Goal: Find contact information: Find contact information

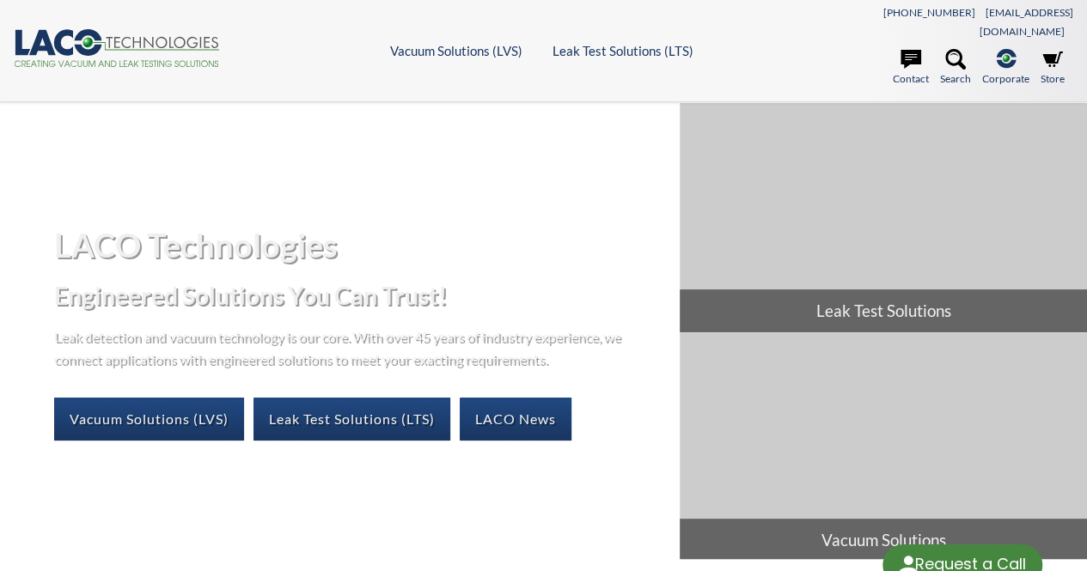
select select "Widget ng Pagsasalin ng Wika"
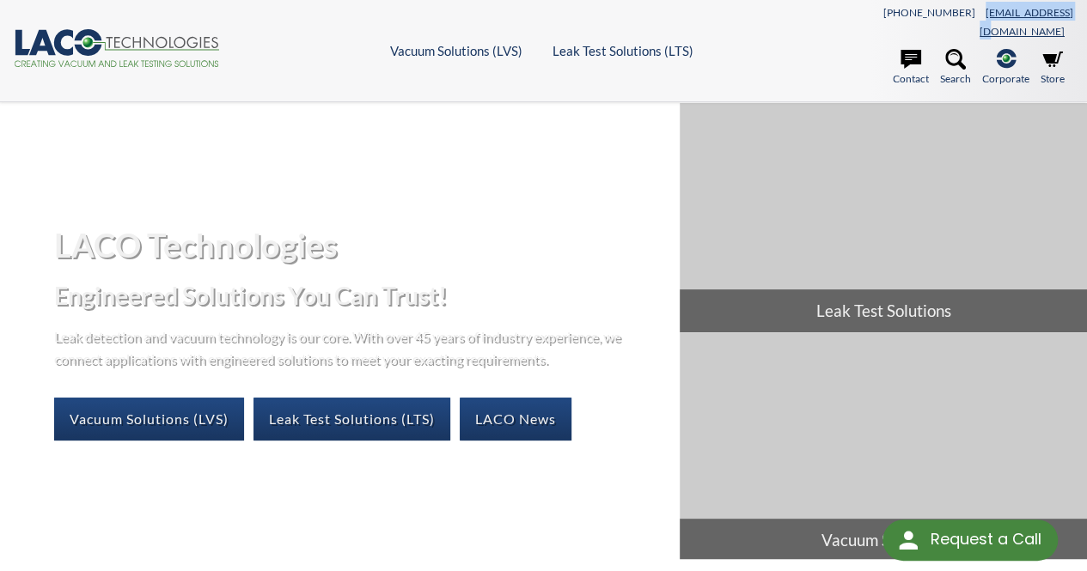
drag, startPoint x: 1069, startPoint y: 9, endPoint x: 979, endPoint y: 15, distance: 89.5
click at [979, 15] on div "801-486-1004 info@lacotech.com" at bounding box center [940, 21] width 265 height 39
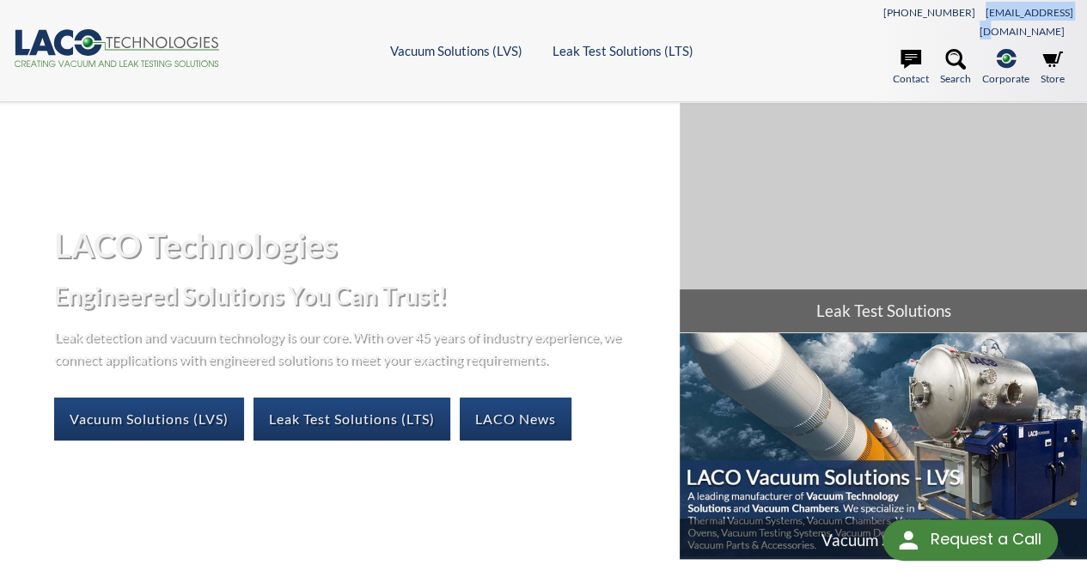
copy link "[EMAIL_ADDRESS][DOMAIN_NAME]"
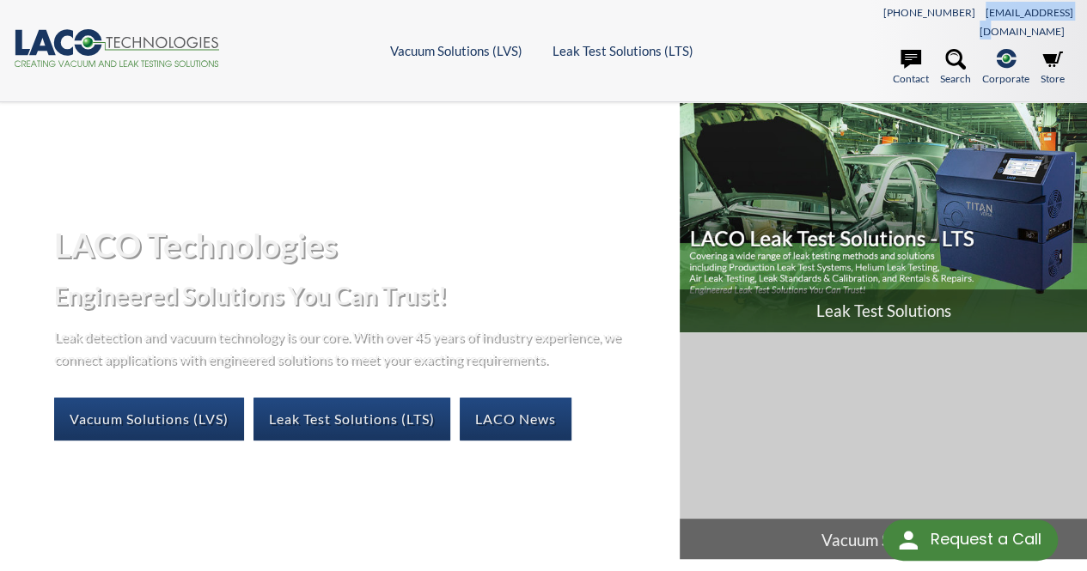
copy link "[EMAIL_ADDRESS][DOMAIN_NAME]"
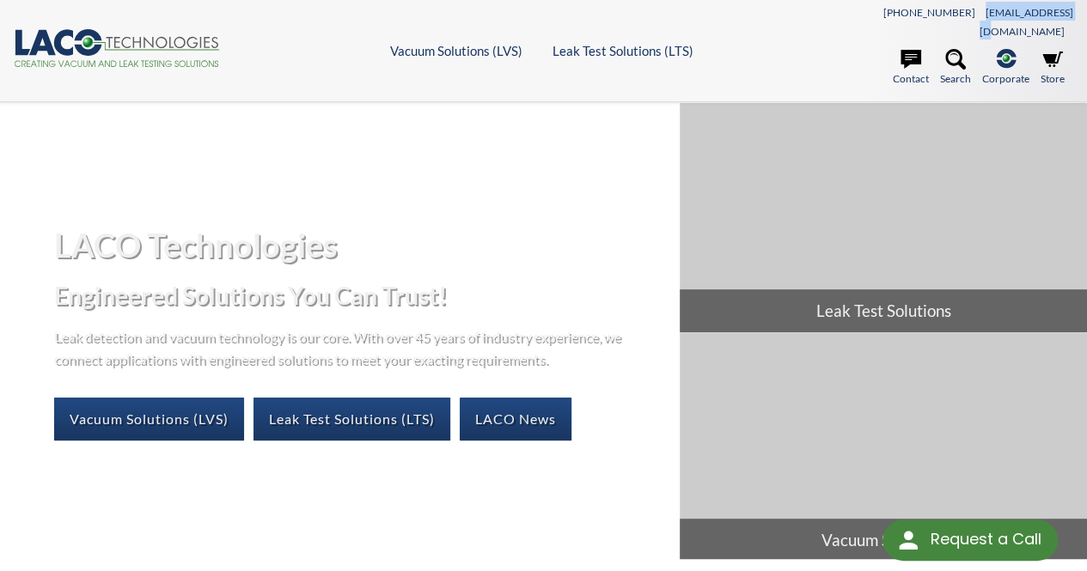
click at [898, 11] on div "801-486-1004 info@lacotech.com" at bounding box center [940, 21] width 265 height 39
drag, startPoint x: 910, startPoint y: 13, endPoint x: 967, endPoint y: 15, distance: 57.6
click at [967, 15] on div "801-486-1004 info@lacotech.com" at bounding box center [940, 21] width 265 height 39
copy link "[PHONE_NUMBER]"
click at [912, 56] on link "Contact" at bounding box center [911, 68] width 36 height 38
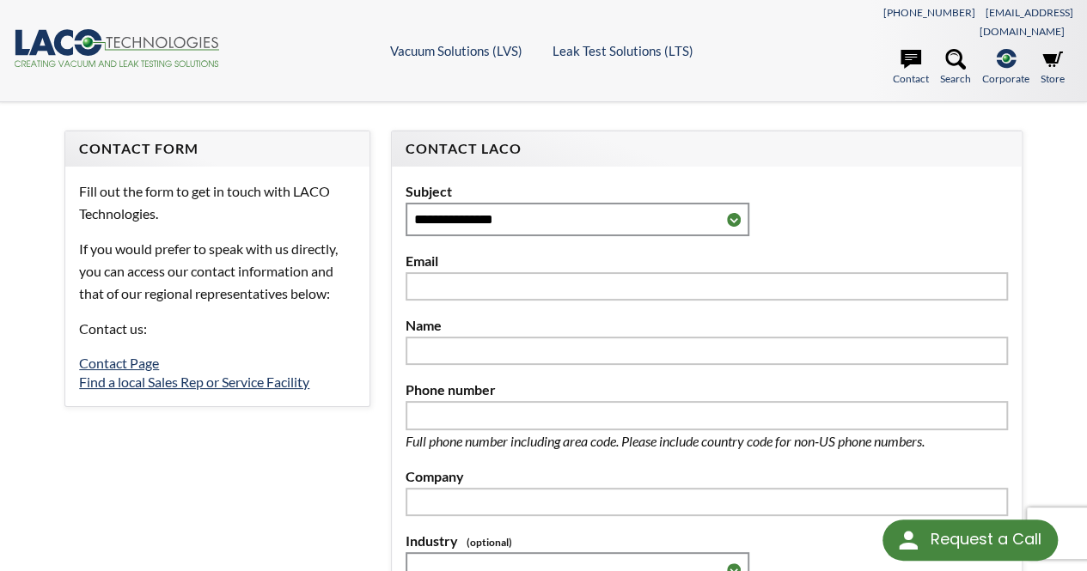
select select "Widget ng Pagsasalin ng Wika"
click at [280, 374] on link "Find a local Sales Rep or Service Facility" at bounding box center [194, 382] width 230 height 16
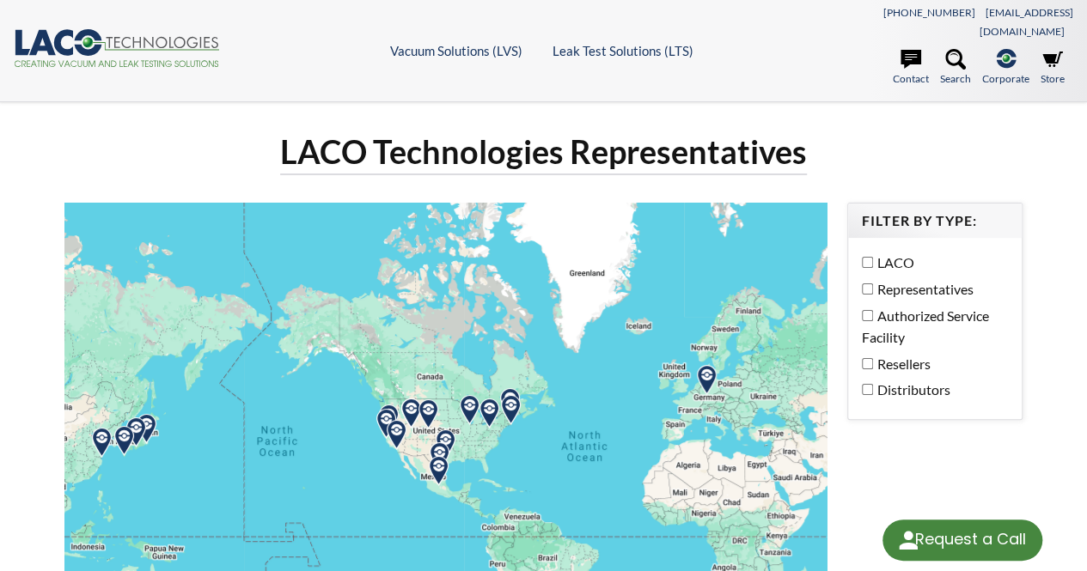
select select "Widget ng Pagsasalin ng Wika"
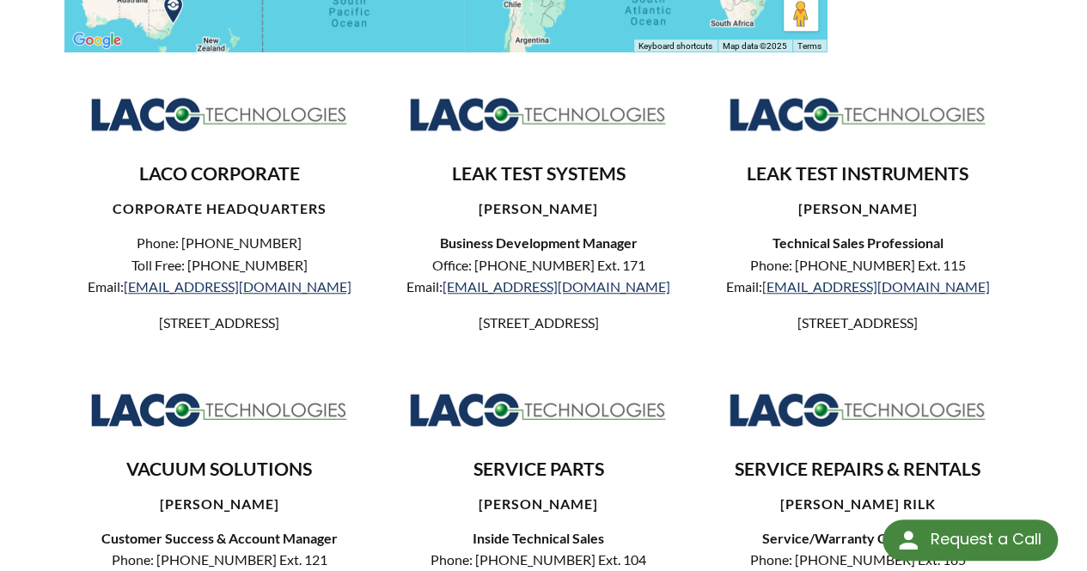
scroll to position [601, 0]
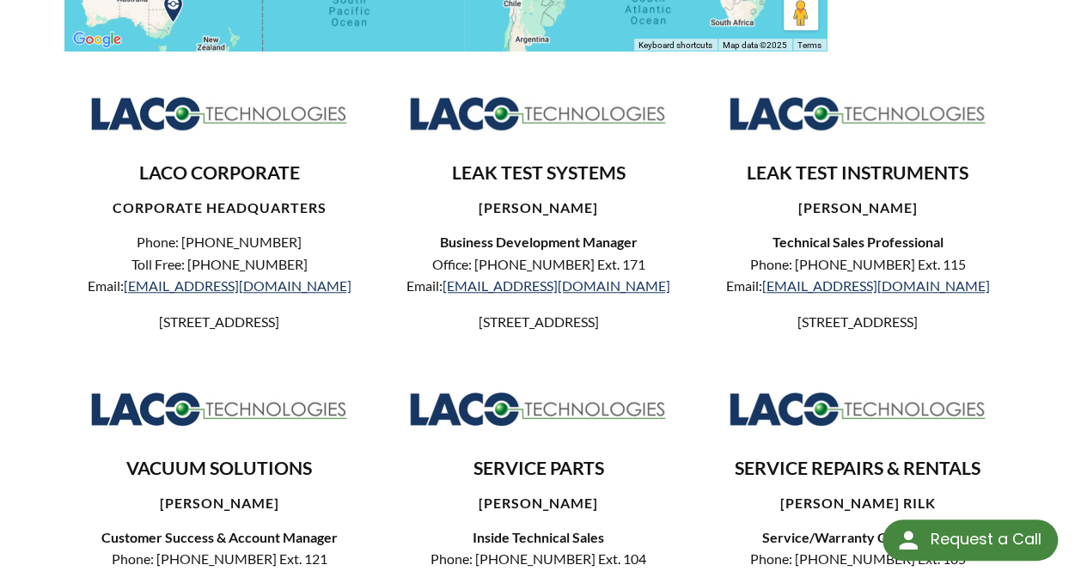
drag, startPoint x: 260, startPoint y: 324, endPoint x: 100, endPoint y: 298, distance: 162.7
click at [100, 311] on p "[STREET_ADDRESS]" at bounding box center [218, 322] width 281 height 22
copy p "[STREET_ADDRESS]"
drag, startPoint x: 95, startPoint y: 305, endPoint x: 258, endPoint y: 331, distance: 165.3
click at [258, 331] on p "[STREET_ADDRESS]" at bounding box center [218, 322] width 281 height 22
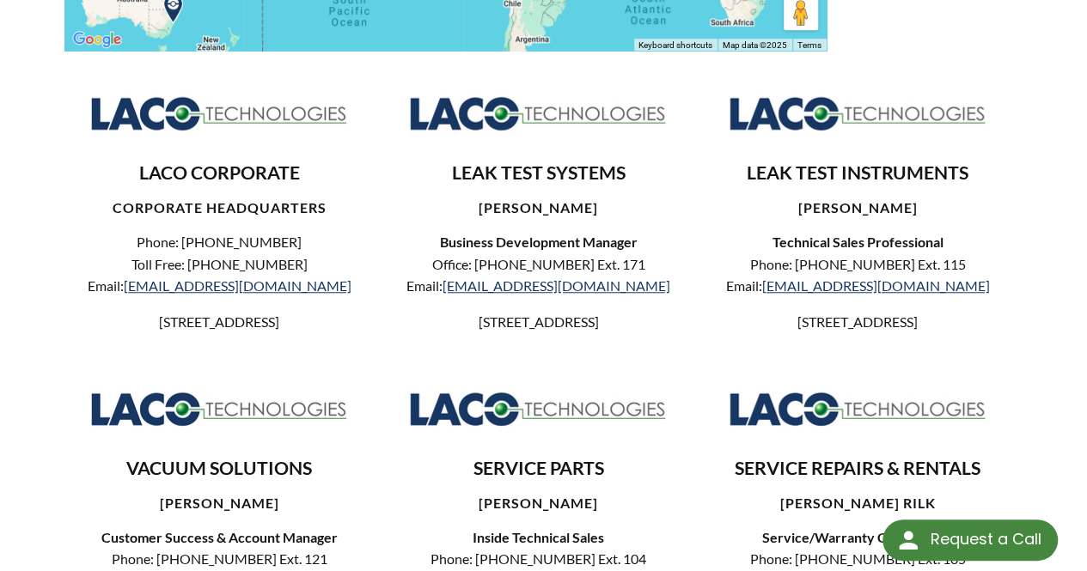
copy p "[STREET_ADDRESS]"
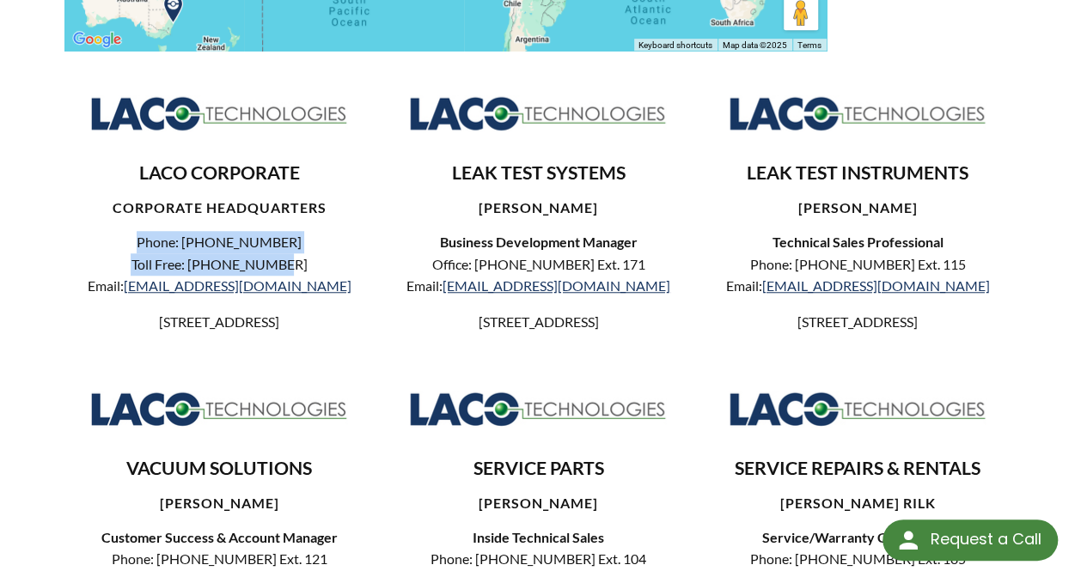
drag, startPoint x: 302, startPoint y: 245, endPoint x: 151, endPoint y: 217, distance: 152.9
click at [151, 231] on p "Phone: [PHONE_NUMBER] Toll Free: [PHONE_NUMBER] Email: [EMAIL_ADDRESS][DOMAIN_N…" at bounding box center [218, 264] width 281 height 66
copy p "Phone: [PHONE_NUMBER] Toll Free: [PHONE_NUMBER]"
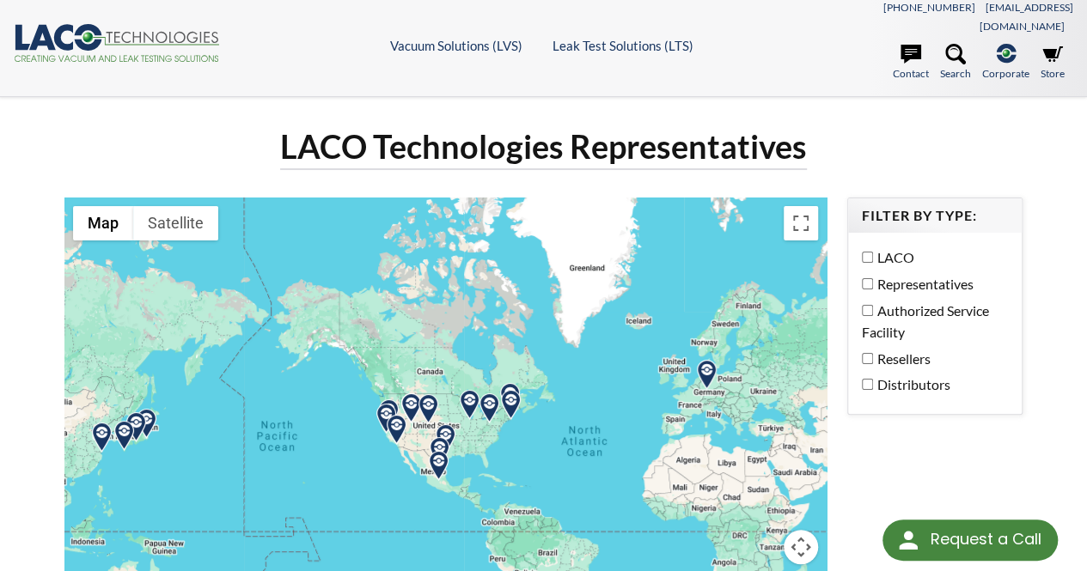
scroll to position [0, 0]
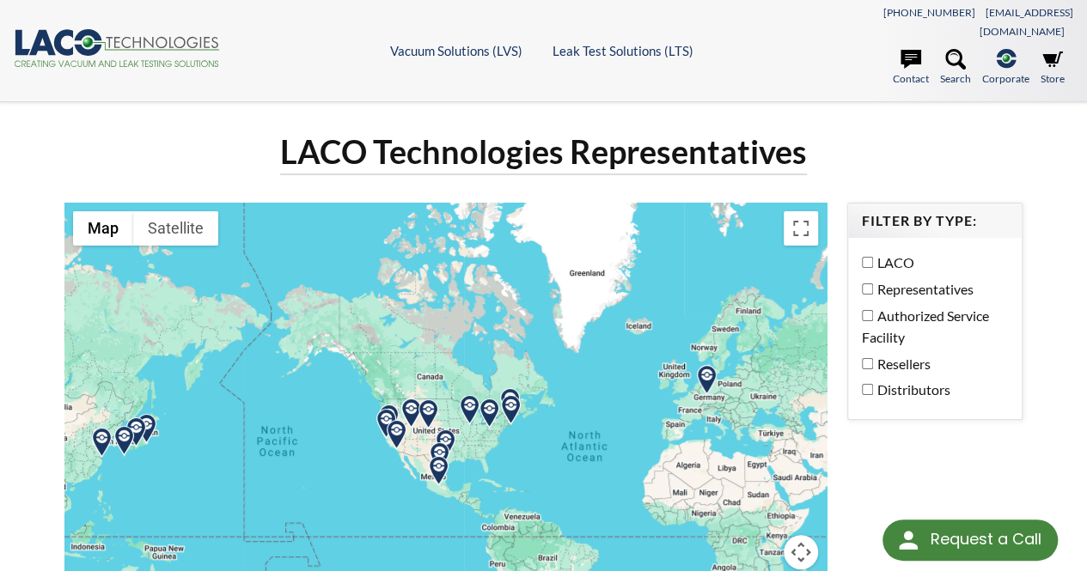
click at [900, 379] on label "Distributors" at bounding box center [930, 390] width 137 height 22
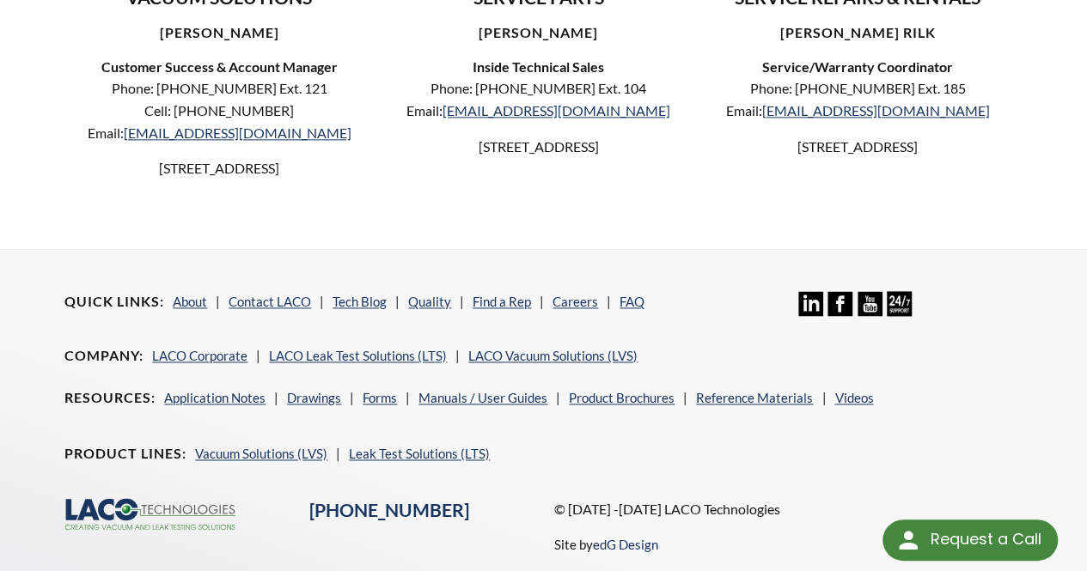
scroll to position [1168, 0]
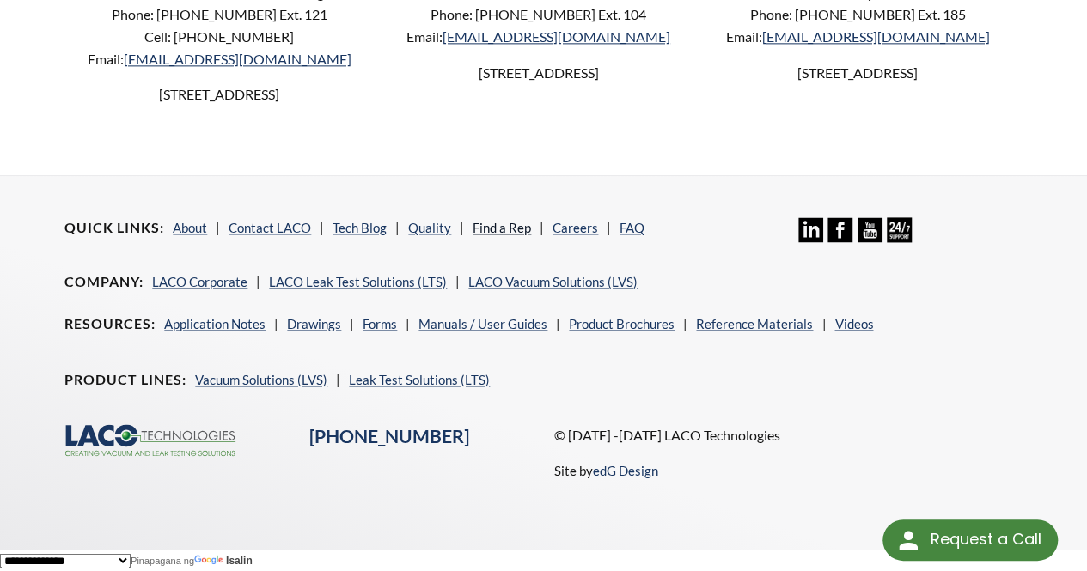
click at [482, 231] on link "Find a Rep" at bounding box center [502, 227] width 58 height 15
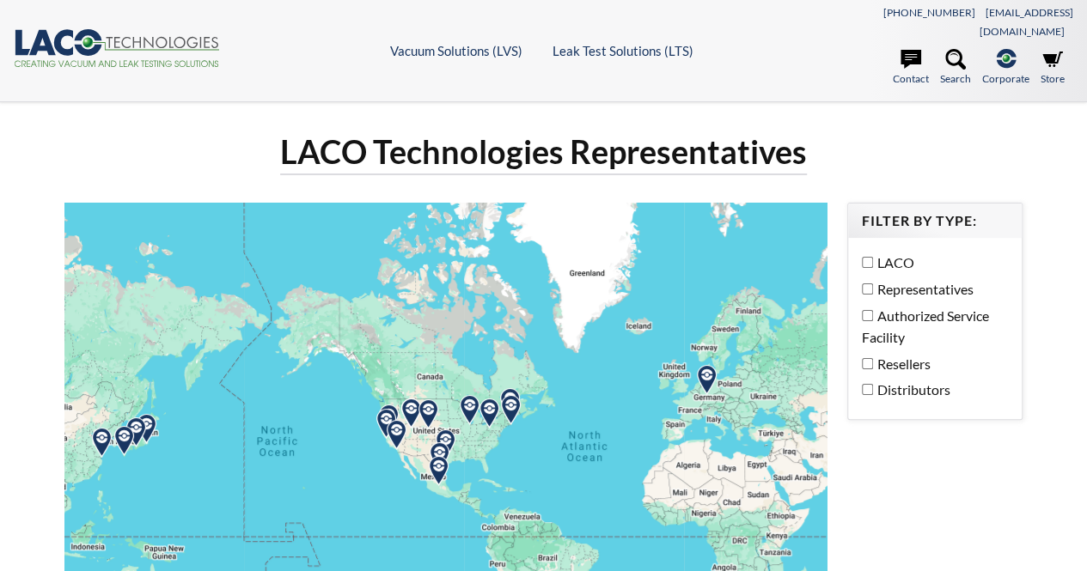
select select "Widget ng Pagsasalin ng Wika"
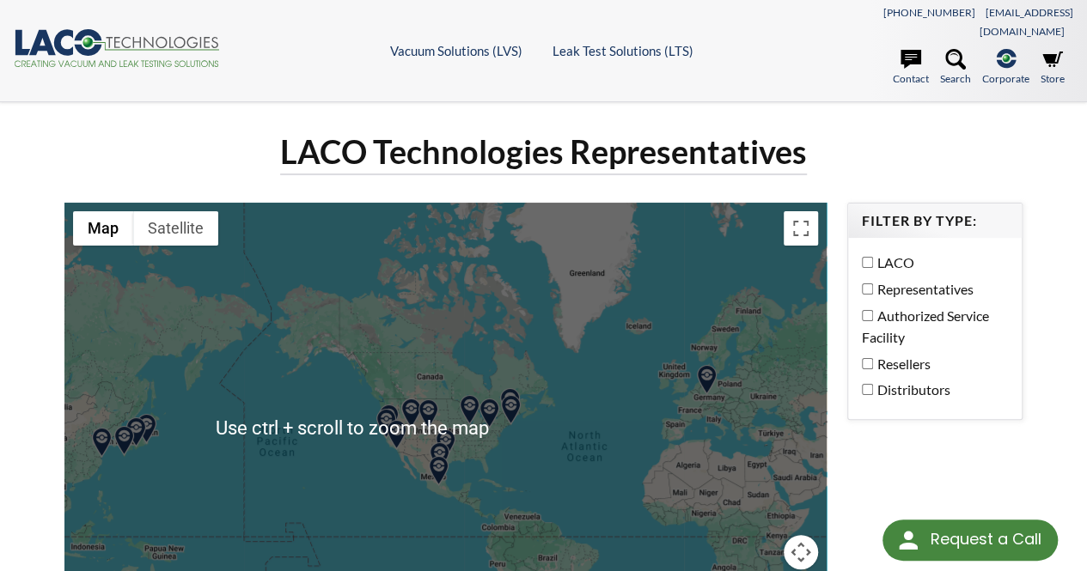
click at [127, 426] on img at bounding box center [124, 441] width 30 height 30
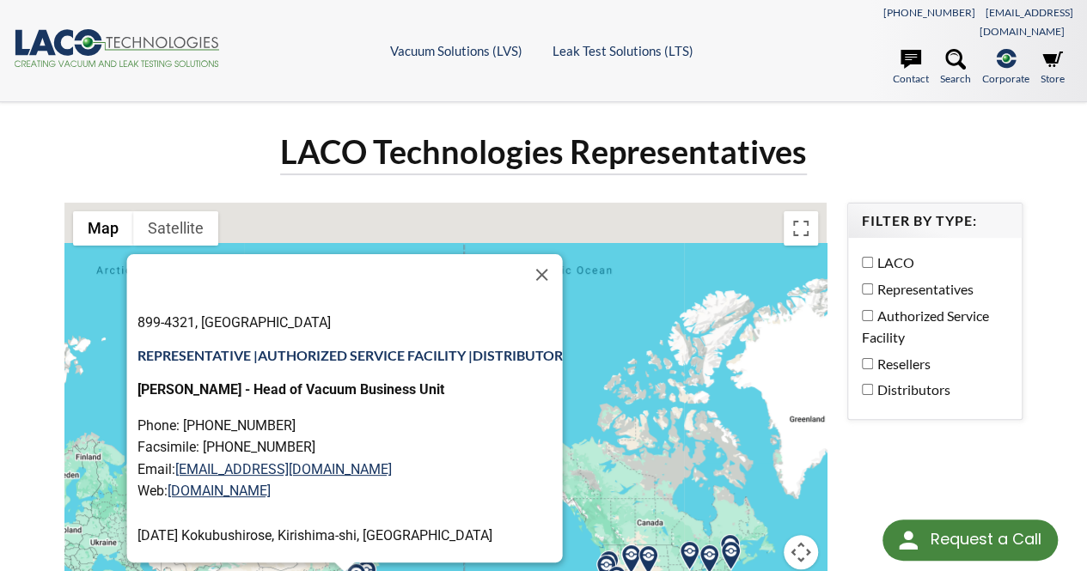
scroll to position [129, 0]
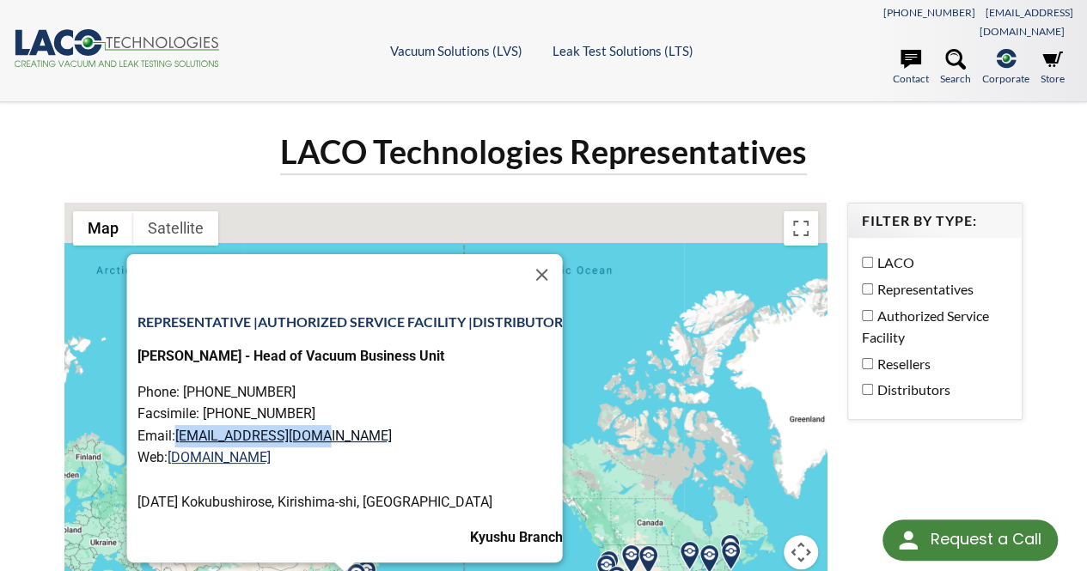
drag, startPoint x: 330, startPoint y: 406, endPoint x: 170, endPoint y: 409, distance: 159.8
click at [170, 409] on p "Phone: +81-03-5623-6963 Facsimile: +81-03-3667-0315 Email: kokido@ys-vacuum.com…" at bounding box center [349, 447] width 425 height 132
copy link "kokido@ys-vacuum.com"
click at [550, 254] on button "Close" at bounding box center [541, 274] width 41 height 41
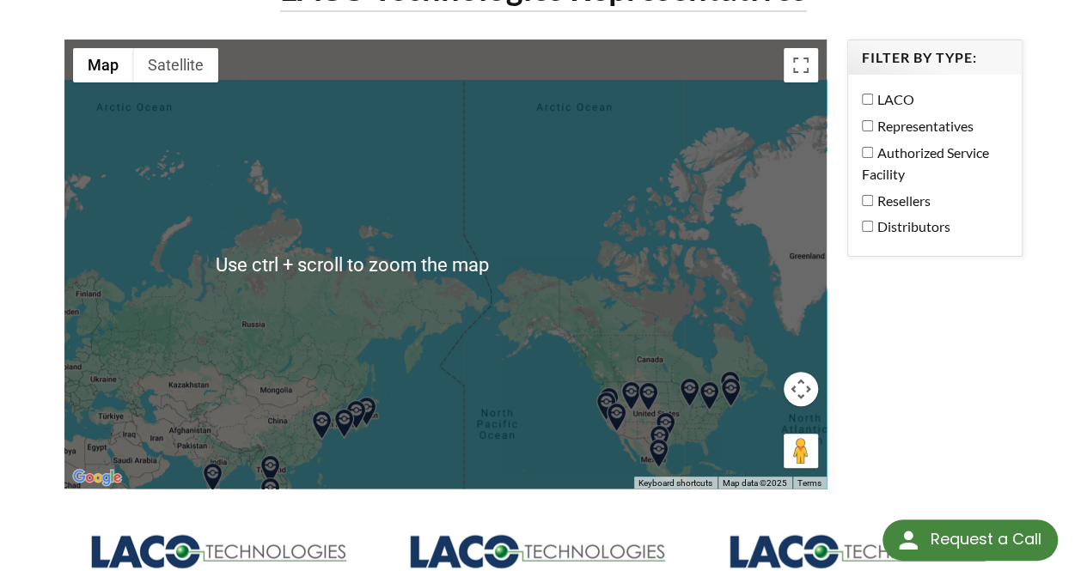
scroll to position [258, 0]
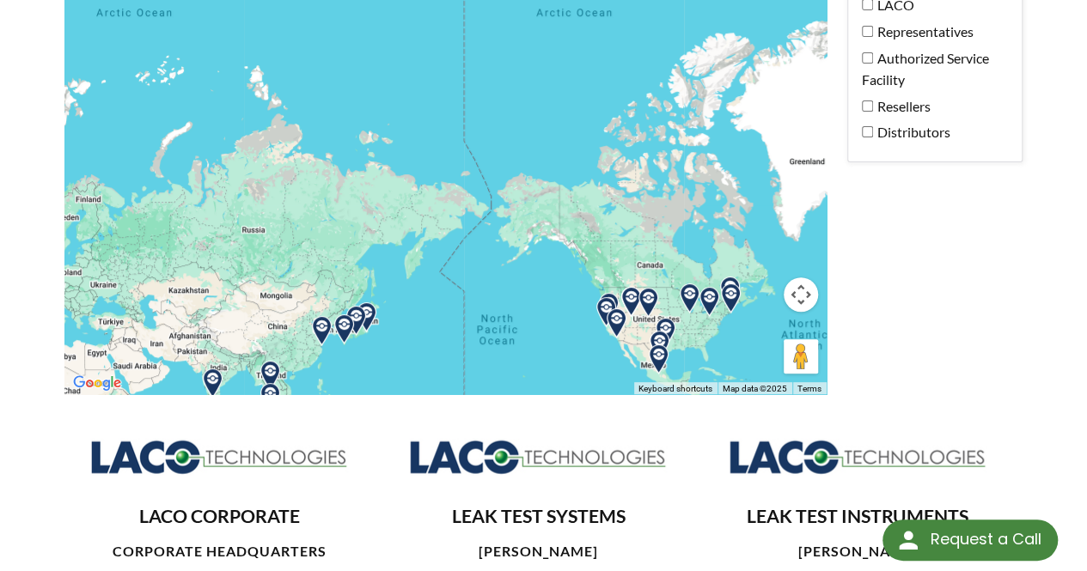
click at [349, 314] on img at bounding box center [344, 329] width 30 height 30
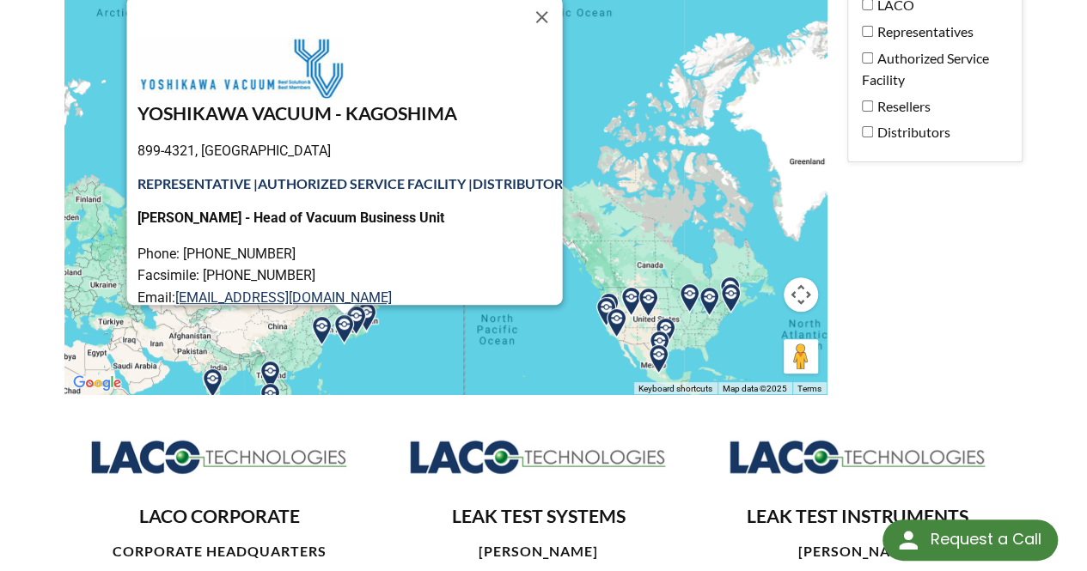
click at [358, 314] on img at bounding box center [344, 329] width 30 height 30
click at [376, 302] on img at bounding box center [366, 317] width 30 height 30
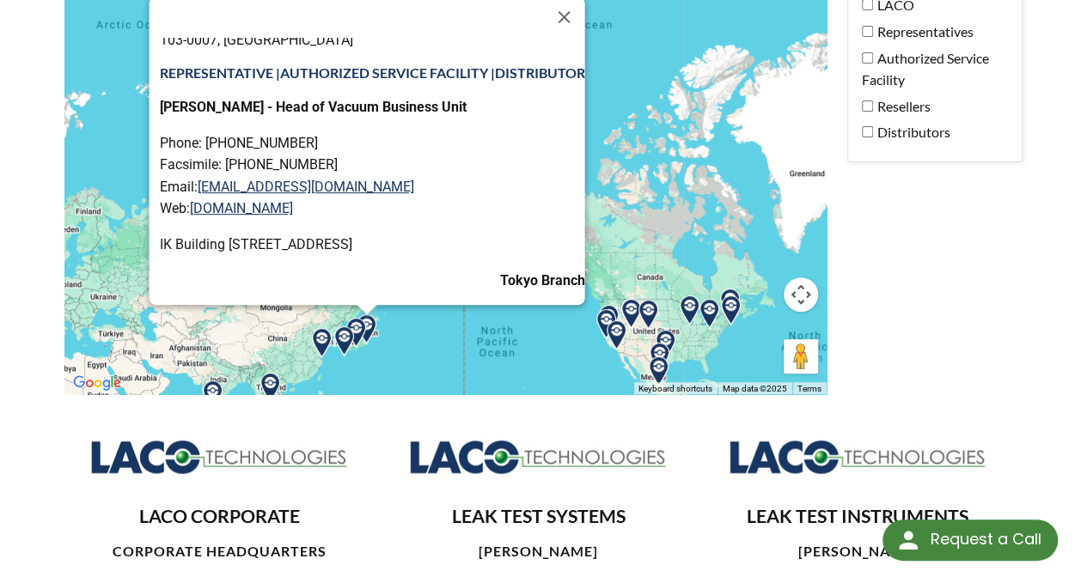
scroll to position [121, 0]
click at [328, 328] on img at bounding box center [322, 343] width 30 height 30
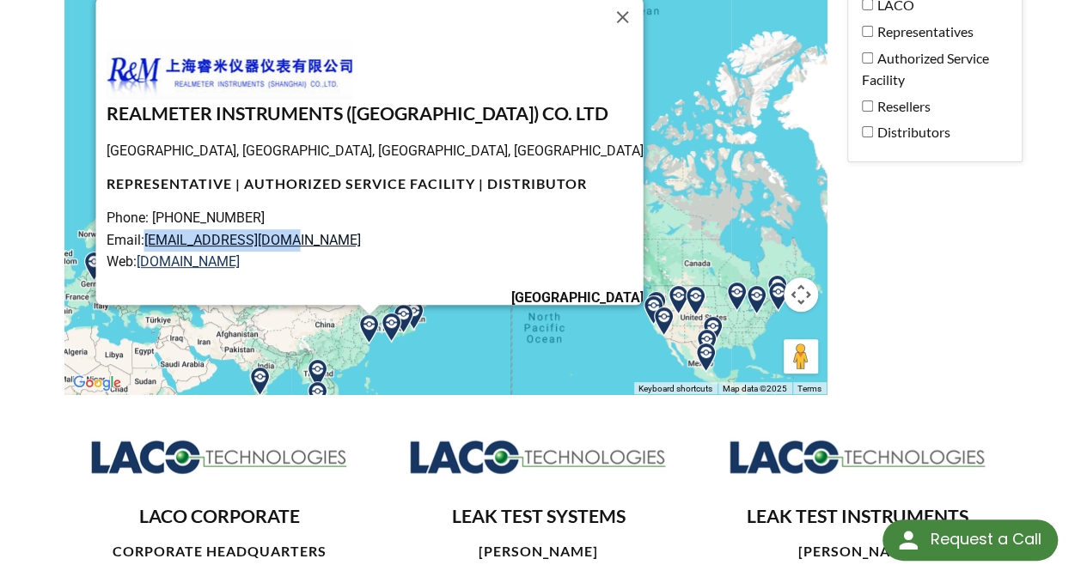
drag, startPoint x: 308, startPoint y: 217, endPoint x: 168, endPoint y: 220, distance: 140.1
click at [168, 220] on p "Phone: +86 (21) 5822 0307 Email: contact@realmeter.cn Web: www.realmeter.cn" at bounding box center [374, 240] width 537 height 66
copy link "contact@realmeter.cn"
click at [322, 359] on img at bounding box center [317, 374] width 30 height 30
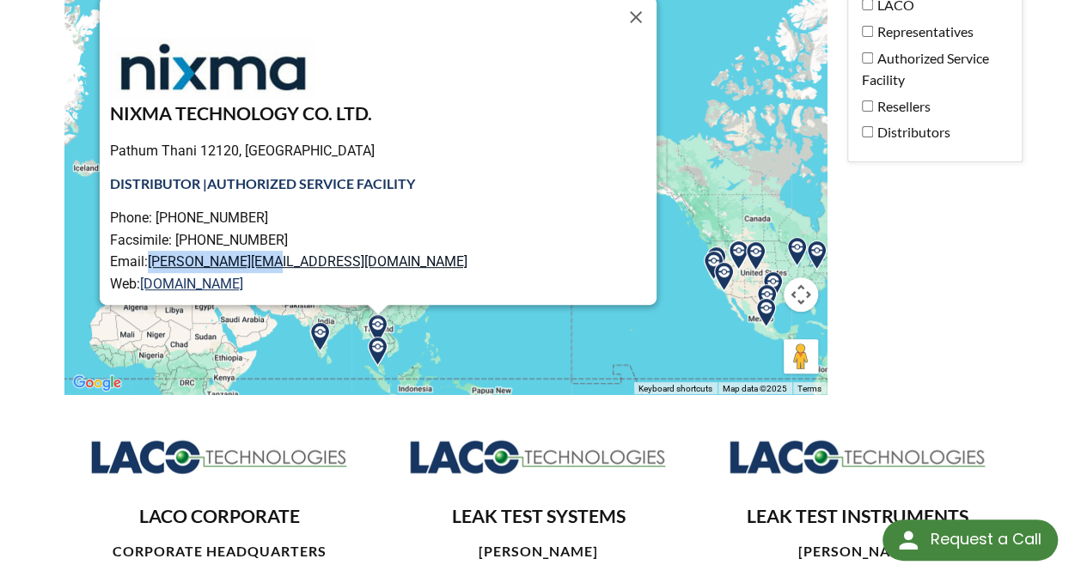
drag, startPoint x: 293, startPoint y: 243, endPoint x: 170, endPoint y: 244, distance: 122.9
click at [170, 244] on p "Phone: +66-2902-2394 Facsimile: +66-2902-2395 Email: henry.t@nixma.com Web: www…" at bounding box center [383, 251] width 546 height 88
copy link "henry.t@nixma.com"
click at [314, 323] on img at bounding box center [320, 337] width 30 height 30
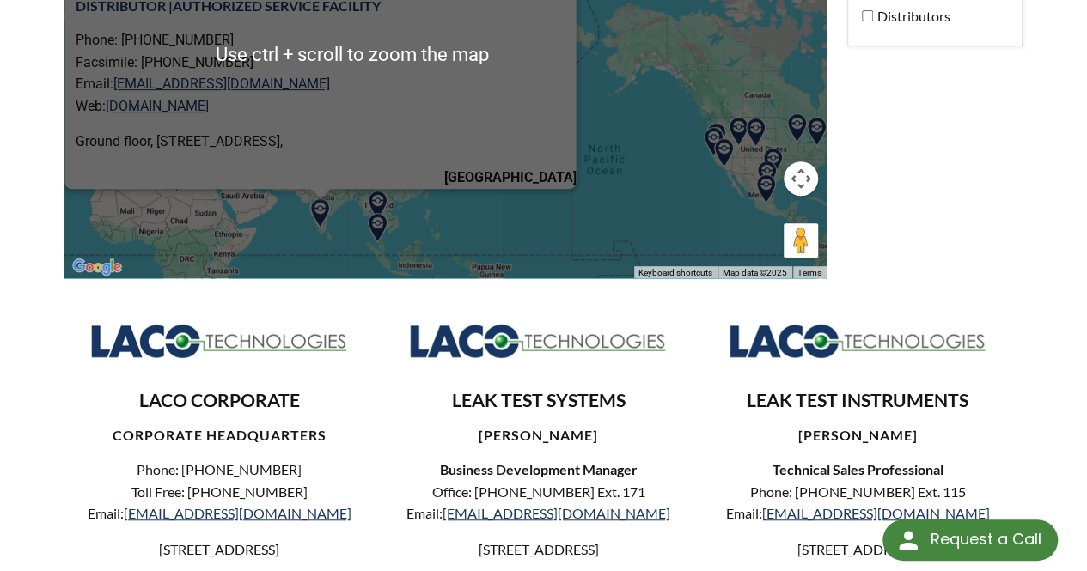
scroll to position [430, 0]
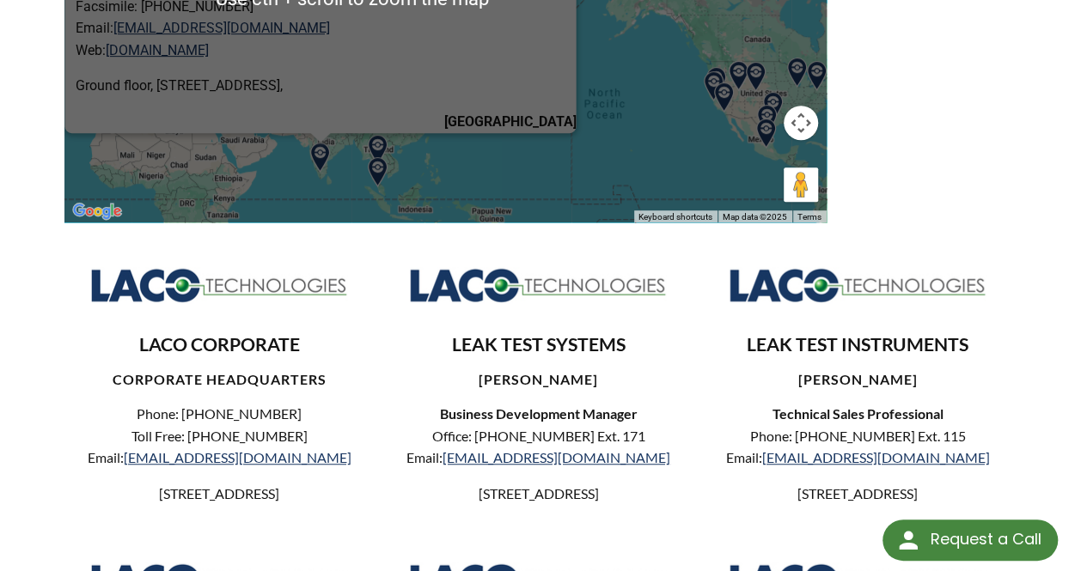
click at [381, 167] on img at bounding box center [378, 172] width 30 height 30
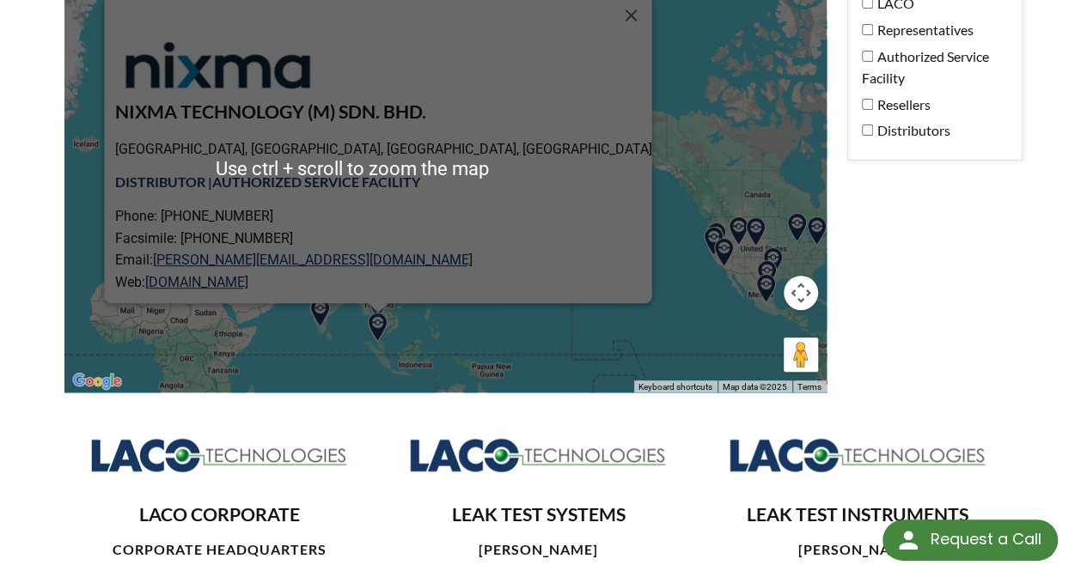
scroll to position [258, 0]
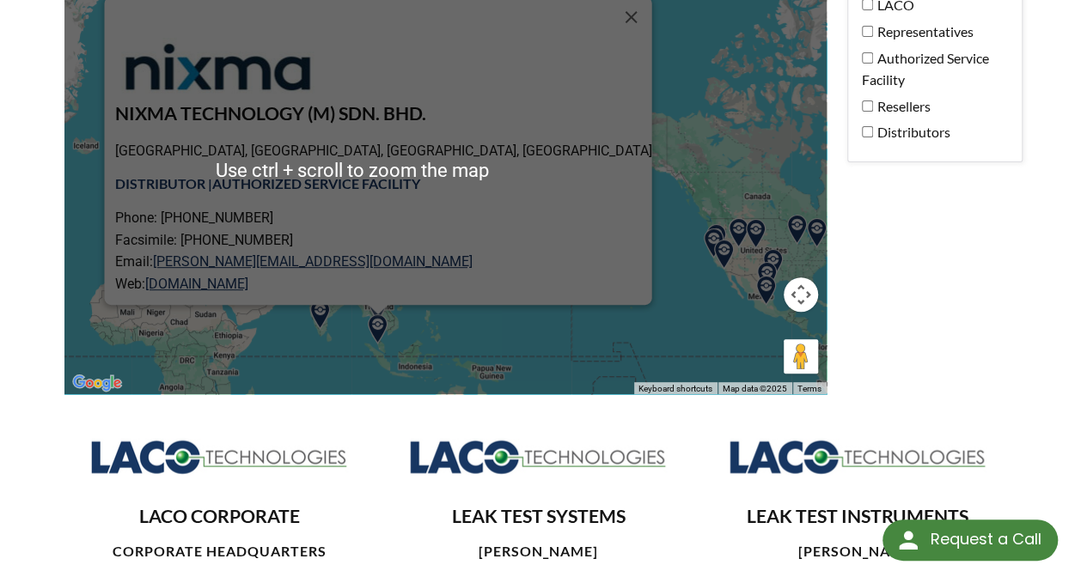
click at [406, 303] on div "NIXMA TECHNOLOGY (M) SDN. BHD. Bandar Cassia, 14100 Simpang Ampat, Pulau Pinang…" at bounding box center [445, 170] width 762 height 450
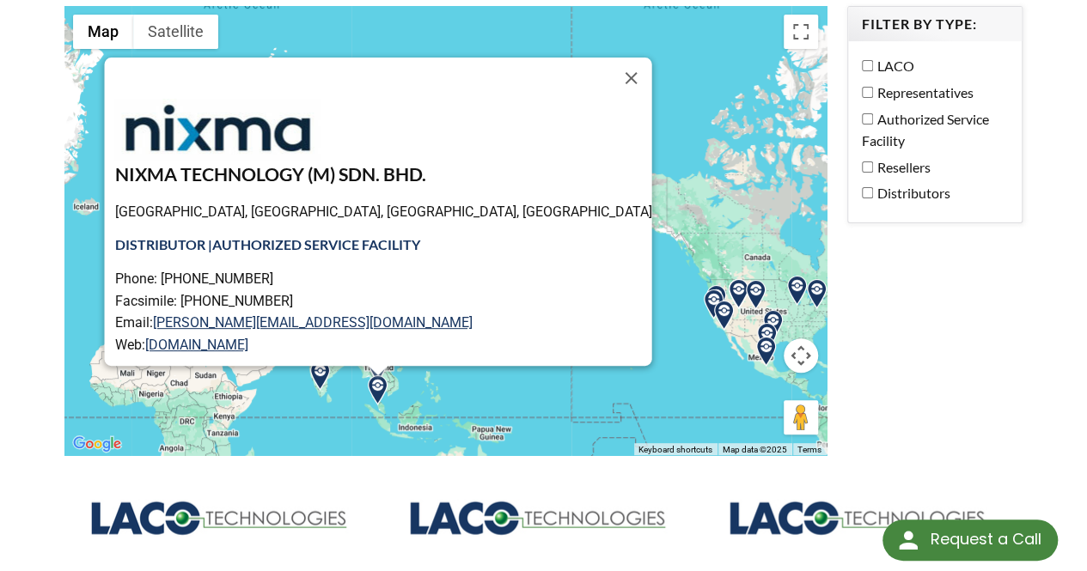
scroll to position [172, 0]
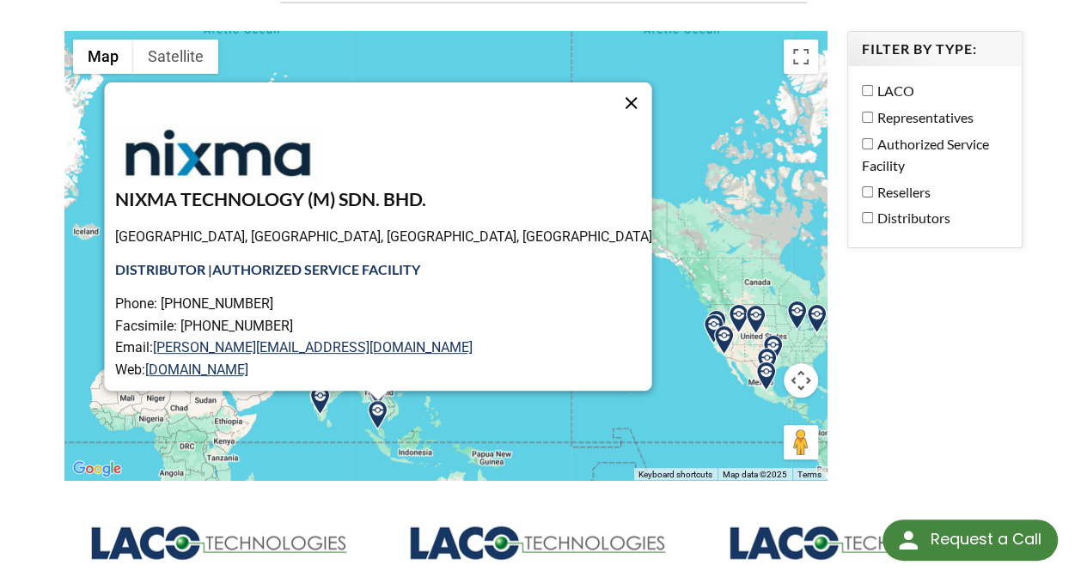
click at [610, 82] on button "Close" at bounding box center [630, 102] width 41 height 41
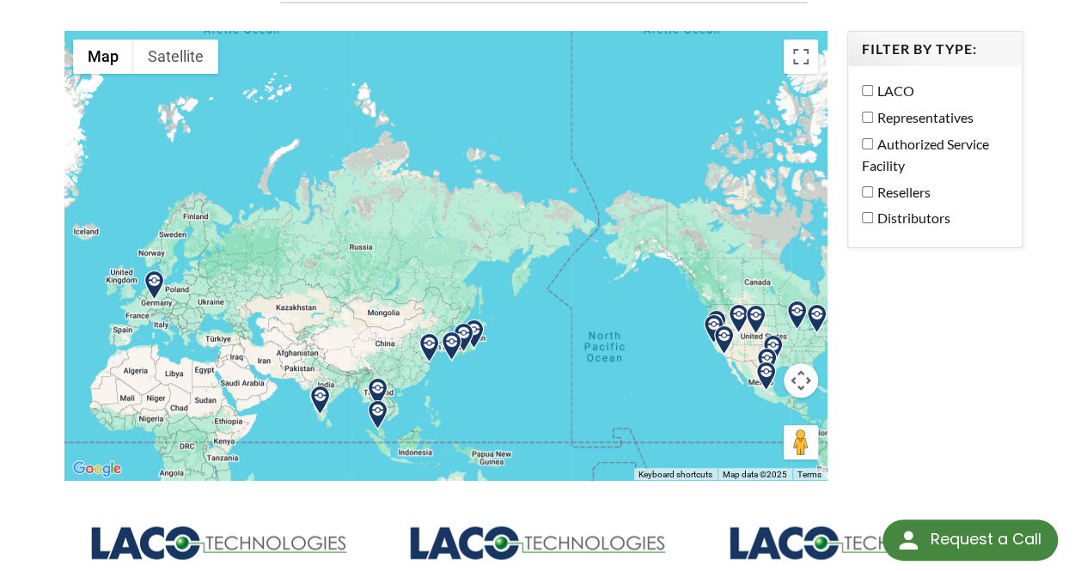
click at [381, 378] on img at bounding box center [378, 393] width 30 height 30
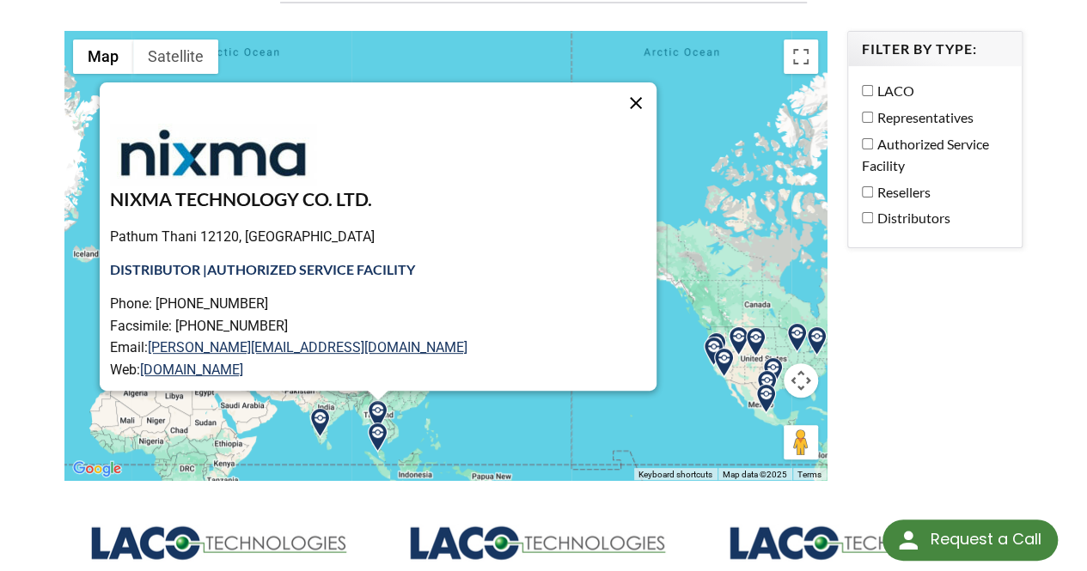
click at [615, 83] on button "Close" at bounding box center [635, 102] width 41 height 41
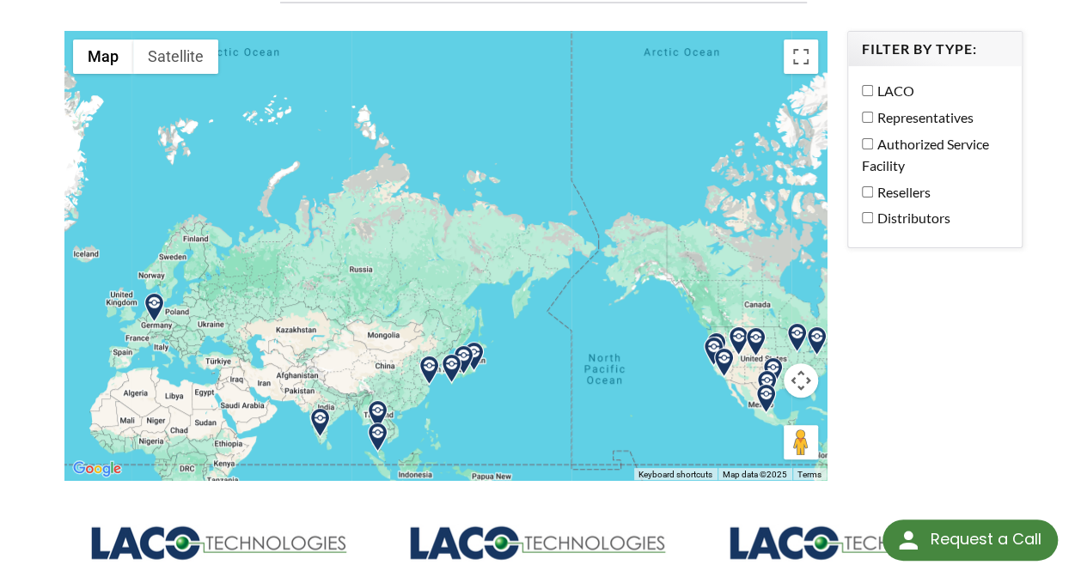
click at [156, 294] on img at bounding box center [154, 308] width 30 height 30
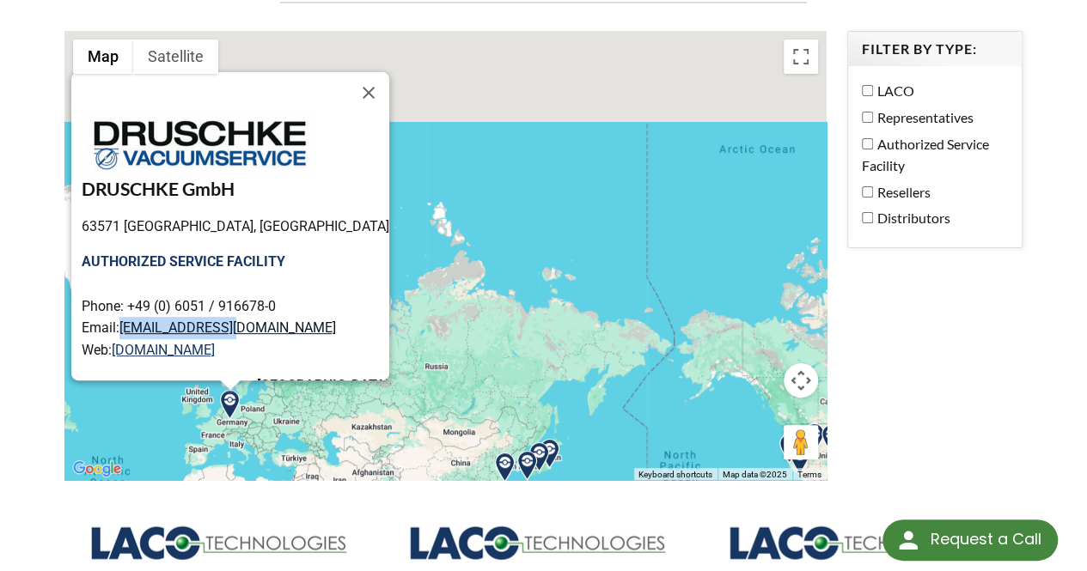
drag, startPoint x: 247, startPoint y: 307, endPoint x: 157, endPoint y: 314, distance: 90.5
click at [149, 310] on p "AUTHORIZED SERVICE FACILITY Phone: +49 (0) 6051 / 916678-0 Email: info@druschke…" at bounding box center [236, 306] width 308 height 110
copy link "info@druschke.eu"
click at [348, 74] on button "Close" at bounding box center [368, 92] width 41 height 41
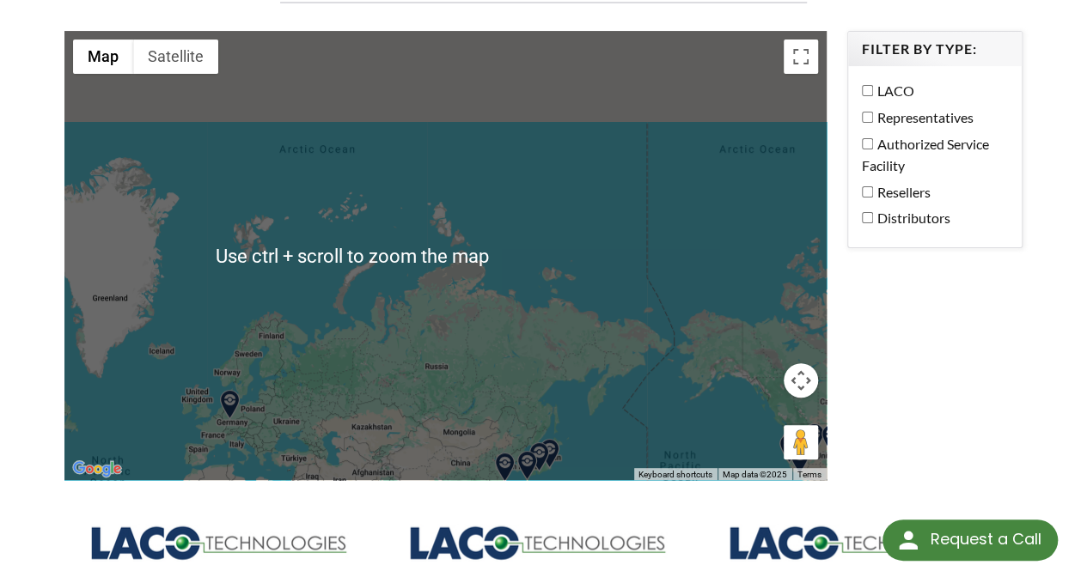
scroll to position [258, 0]
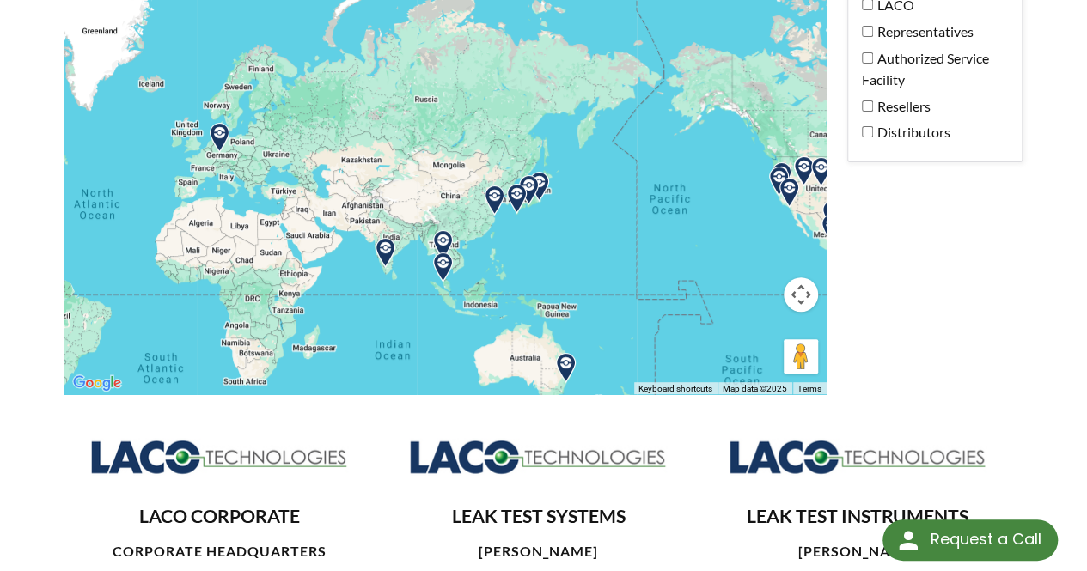
drag, startPoint x: 331, startPoint y: 288, endPoint x: 319, endPoint y: 103, distance: 185.1
click at [319, 103] on div at bounding box center [445, 170] width 762 height 450
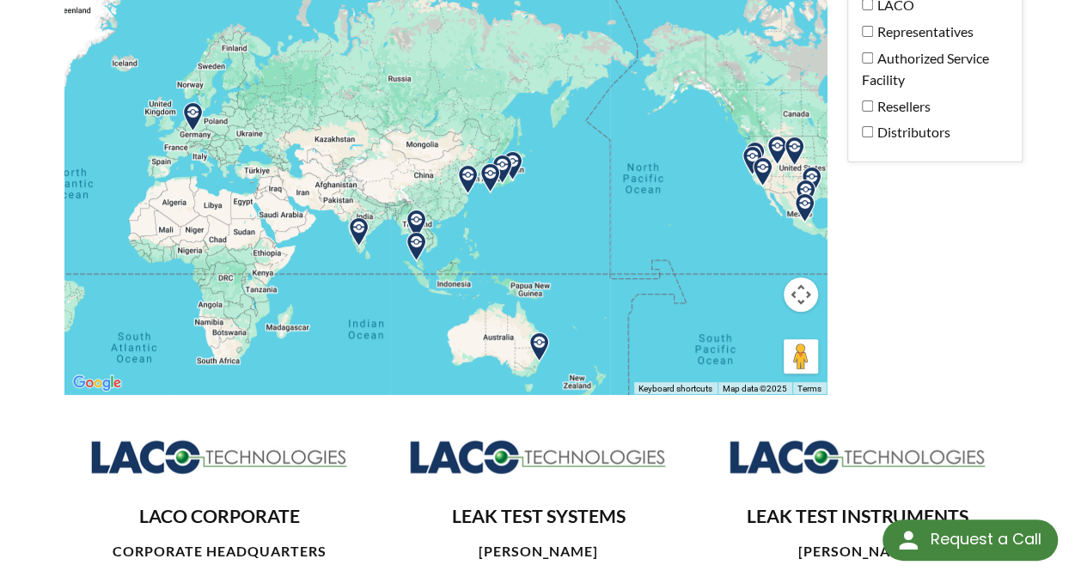
drag, startPoint x: 371, startPoint y: 253, endPoint x: 342, endPoint y: 235, distance: 34.8
click at [342, 235] on div at bounding box center [445, 170] width 762 height 450
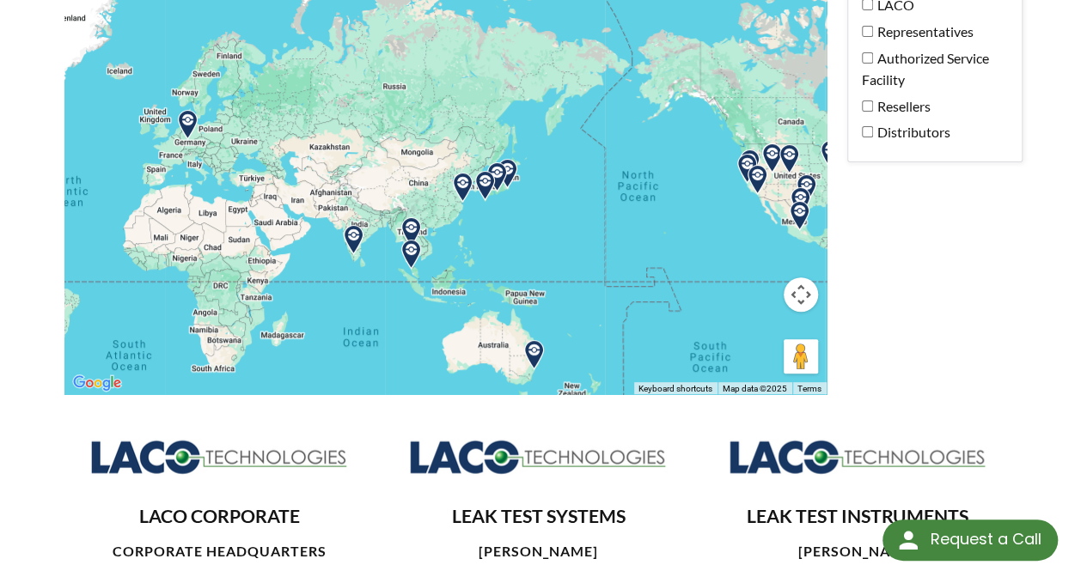
click at [467, 173] on img at bounding box center [463, 188] width 30 height 30
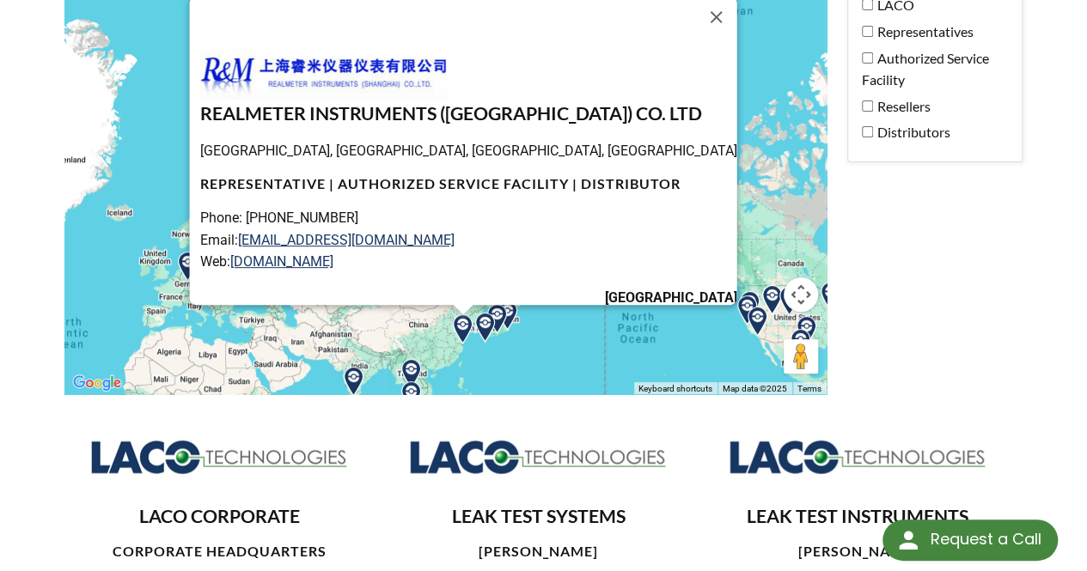
click at [488, 313] on img at bounding box center [485, 328] width 30 height 30
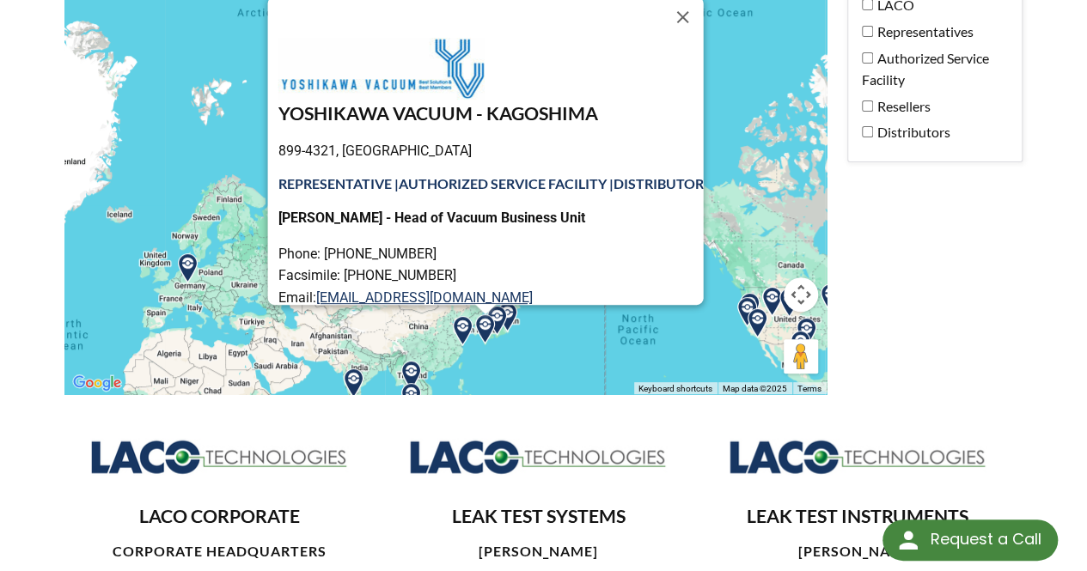
click at [496, 314] on img at bounding box center [485, 329] width 30 height 30
click at [511, 306] on img at bounding box center [497, 321] width 30 height 30
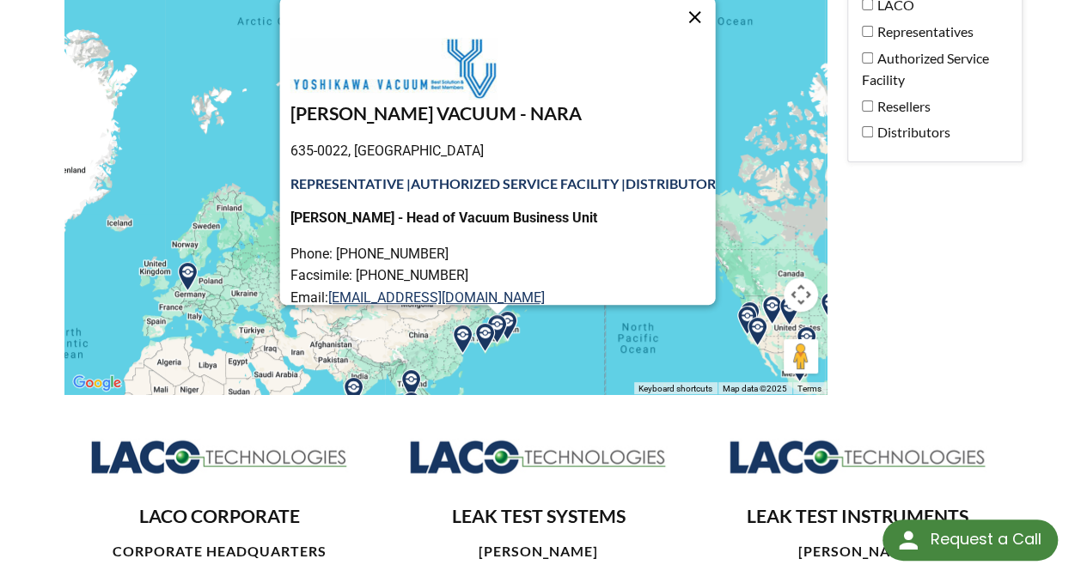
click at [699, 6] on button "Close" at bounding box center [694, 17] width 41 height 41
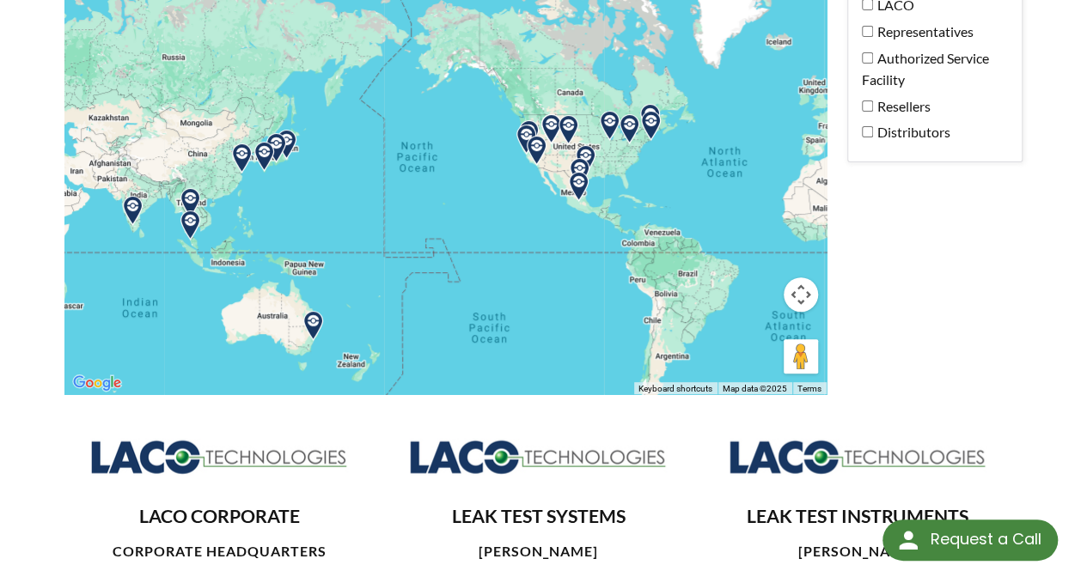
drag, startPoint x: 607, startPoint y: 192, endPoint x: 431, endPoint y: 37, distance: 233.8
click at [431, 37] on div at bounding box center [445, 170] width 762 height 450
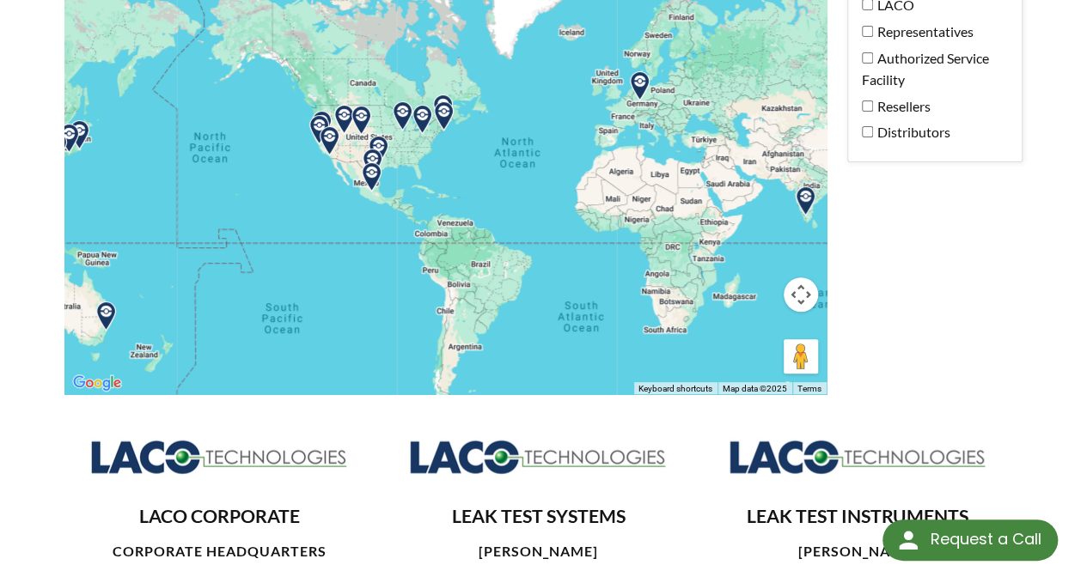
drag, startPoint x: 454, startPoint y: 197, endPoint x: 244, endPoint y: 187, distance: 209.9
click at [244, 187] on div at bounding box center [445, 170] width 762 height 450
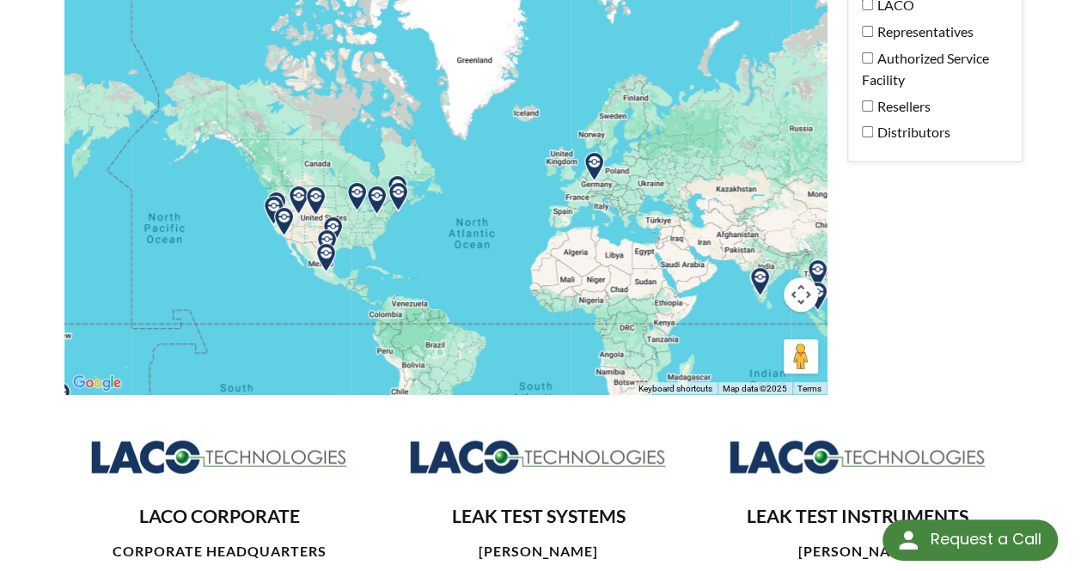
drag, startPoint x: 474, startPoint y: 173, endPoint x: 433, endPoint y: 260, distance: 96.9
click at [414, 274] on div at bounding box center [445, 170] width 762 height 450
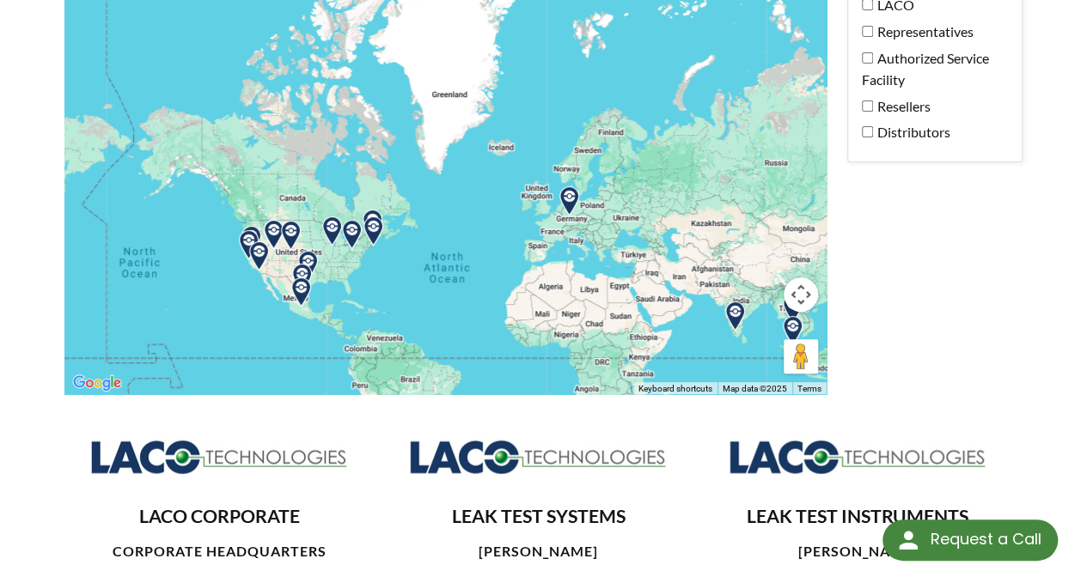
click at [574, 187] on img at bounding box center [569, 201] width 30 height 30
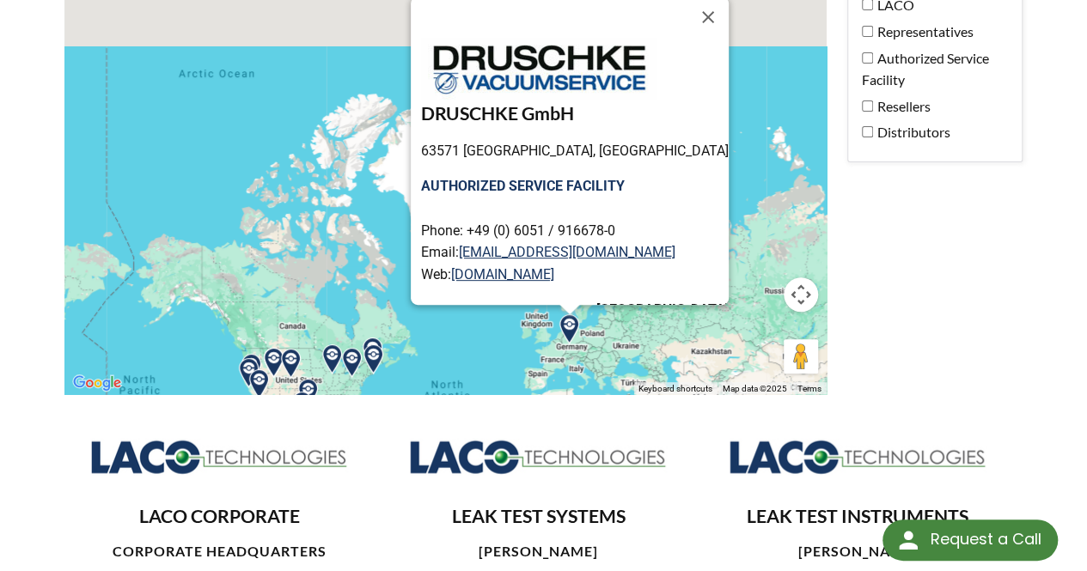
click at [737, 150] on div "DRUSCHKE GmbH 63571 Gelnhausen, Germany AUTHORIZED SERVICE FACILITY Phone: +49 …" at bounding box center [445, 170] width 762 height 450
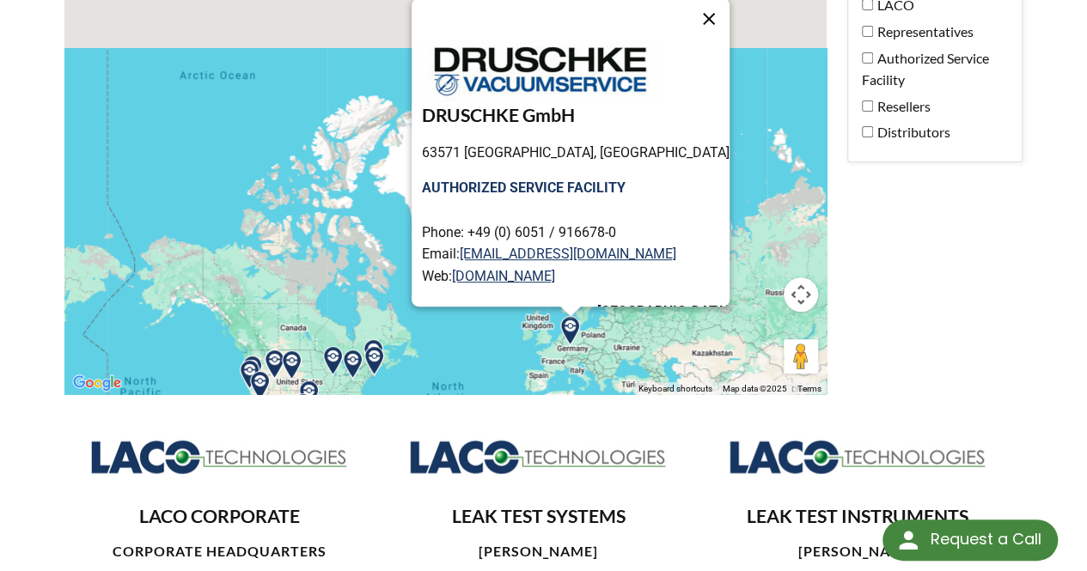
click at [688, 2] on button "Close" at bounding box center [708, 18] width 41 height 41
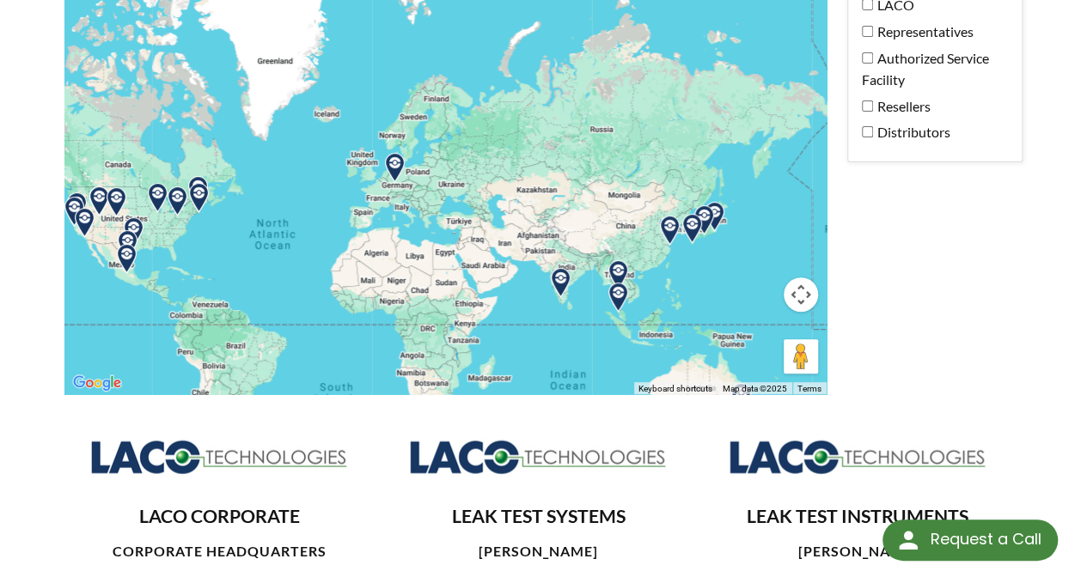
drag, startPoint x: 499, startPoint y: 166, endPoint x: 450, endPoint y: 83, distance: 95.9
click at [450, 83] on div at bounding box center [445, 170] width 762 height 450
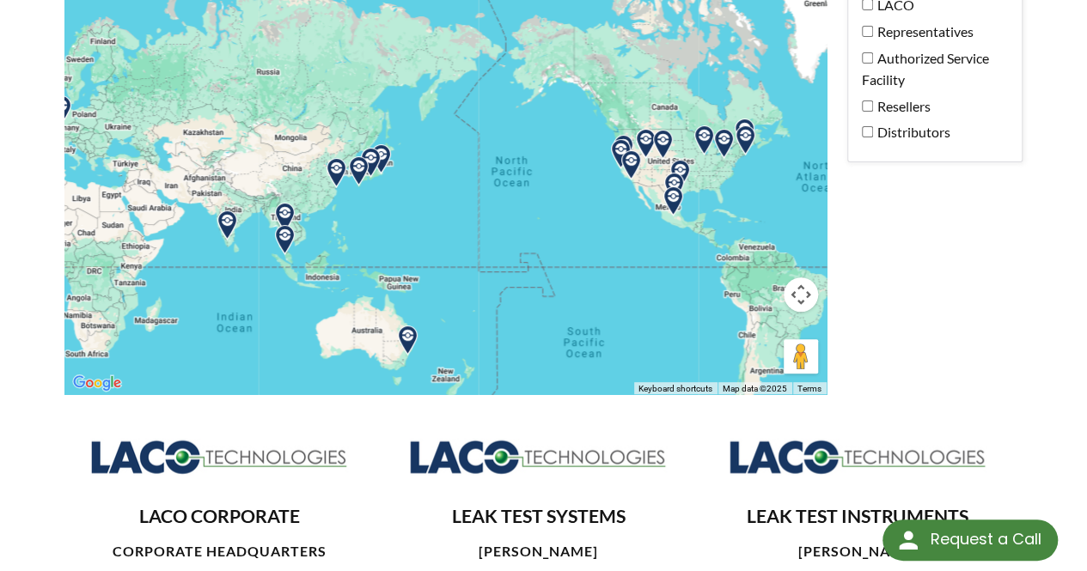
drag, startPoint x: 483, startPoint y: 192, endPoint x: 146, endPoint y: 133, distance: 341.8
click at [146, 133] on div at bounding box center [445, 170] width 762 height 450
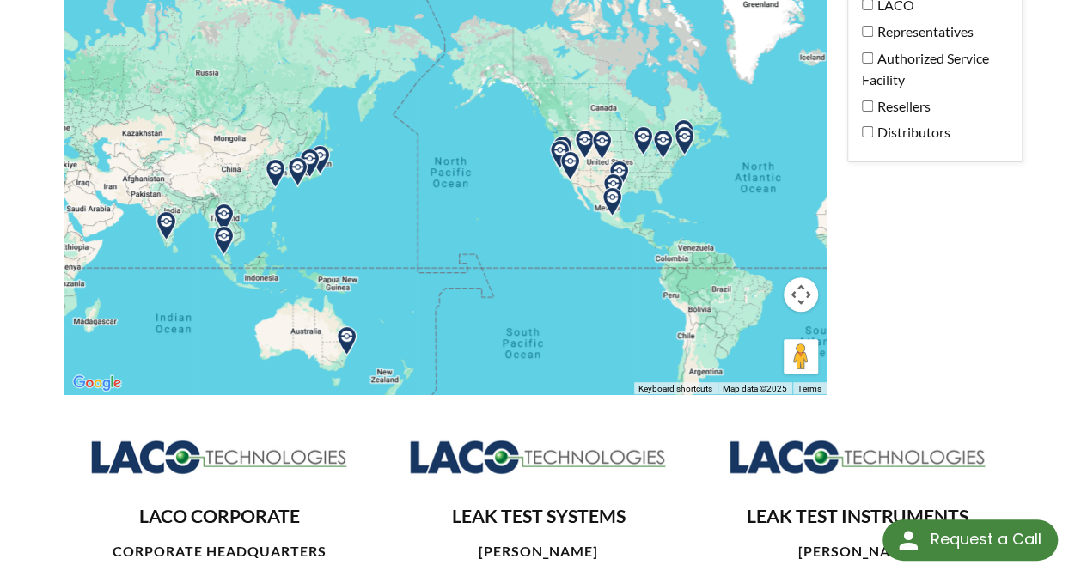
drag, startPoint x: 491, startPoint y: 198, endPoint x: 426, endPoint y: 199, distance: 64.4
click at [426, 199] on div at bounding box center [445, 170] width 762 height 450
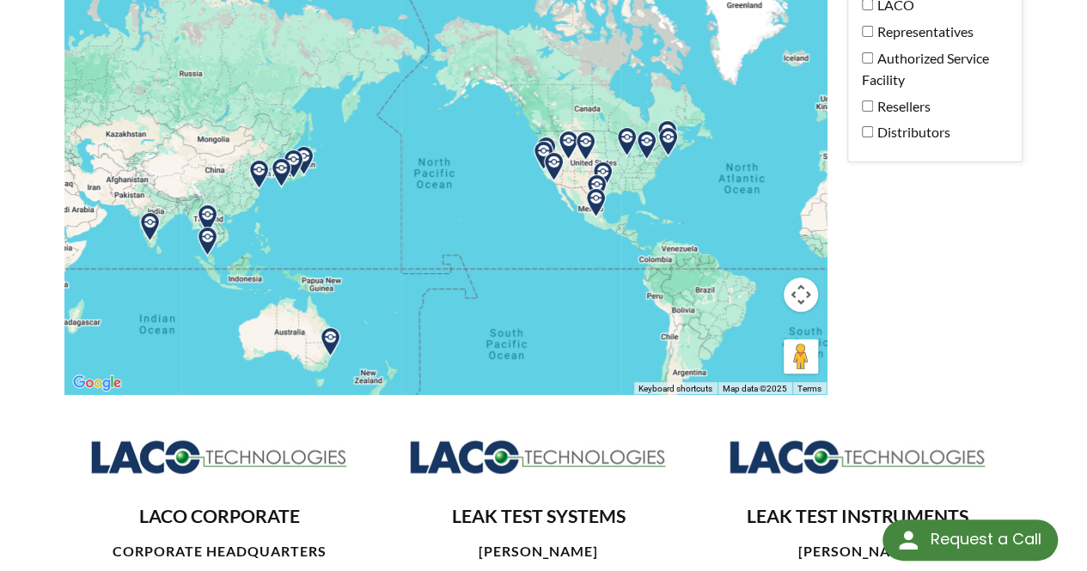
click at [672, 127] on img at bounding box center [668, 142] width 30 height 30
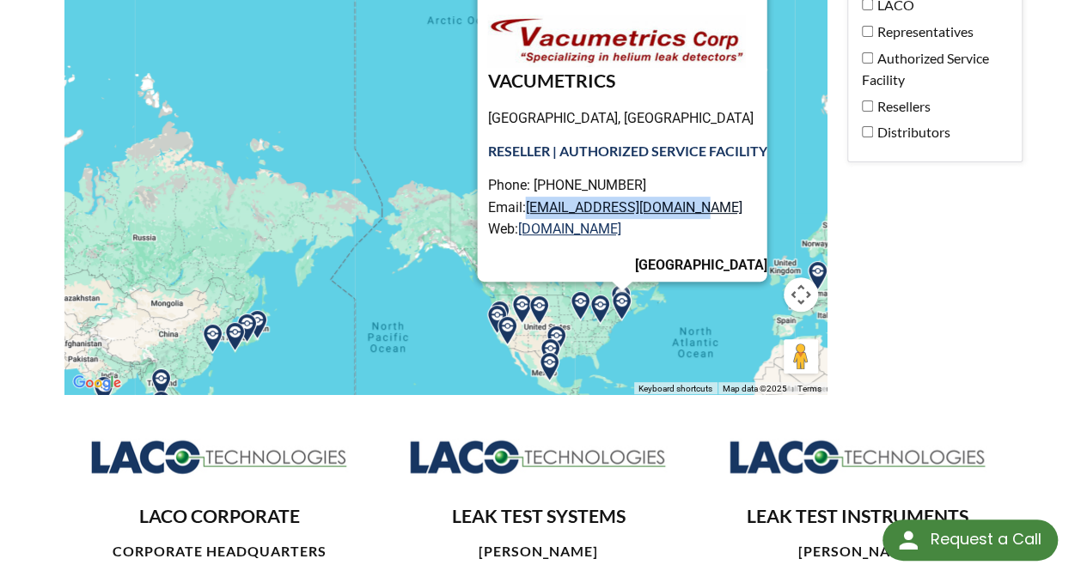
drag, startPoint x: 707, startPoint y: 184, endPoint x: 522, endPoint y: 186, distance: 184.7
click at [522, 186] on p "Phone: 508-821-9420 Email: psaccone@vacumetrics.com Web: www.vacumetrics.com" at bounding box center [626, 207] width 279 height 66
copy link "psaccone@vacumetrics.com"
click at [600, 295] on img at bounding box center [600, 310] width 30 height 30
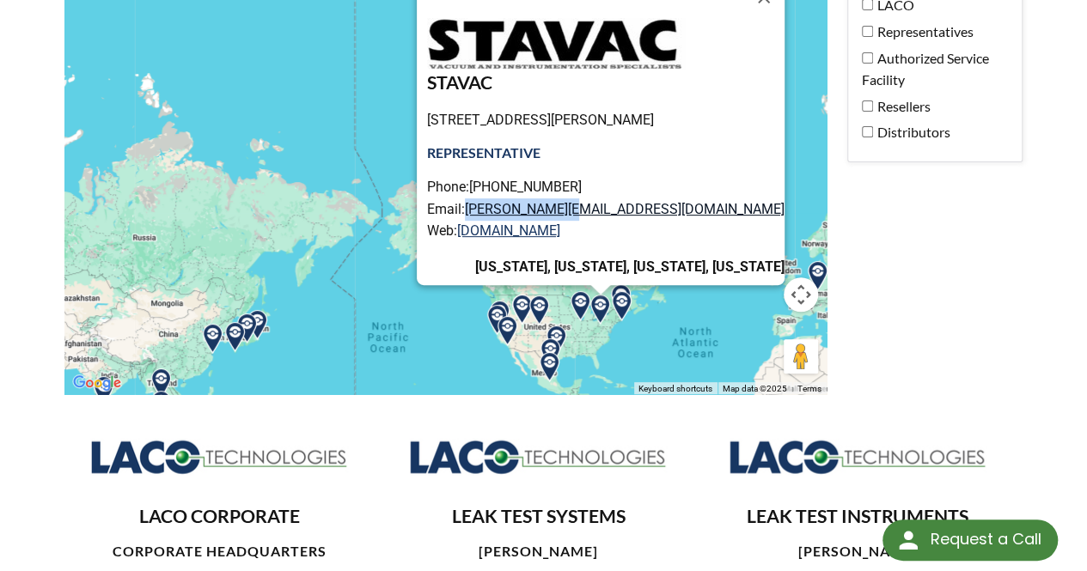
drag, startPoint x: 626, startPoint y: 189, endPoint x: 511, endPoint y: 189, distance: 115.1
click at [511, 189] on p "Phone:724-882-0122 Email: dave@stavac.com Web: www.stavac.com" at bounding box center [605, 209] width 357 height 66
copy link "dave@stavac.com"
click at [552, 339] on img at bounding box center [550, 354] width 30 height 30
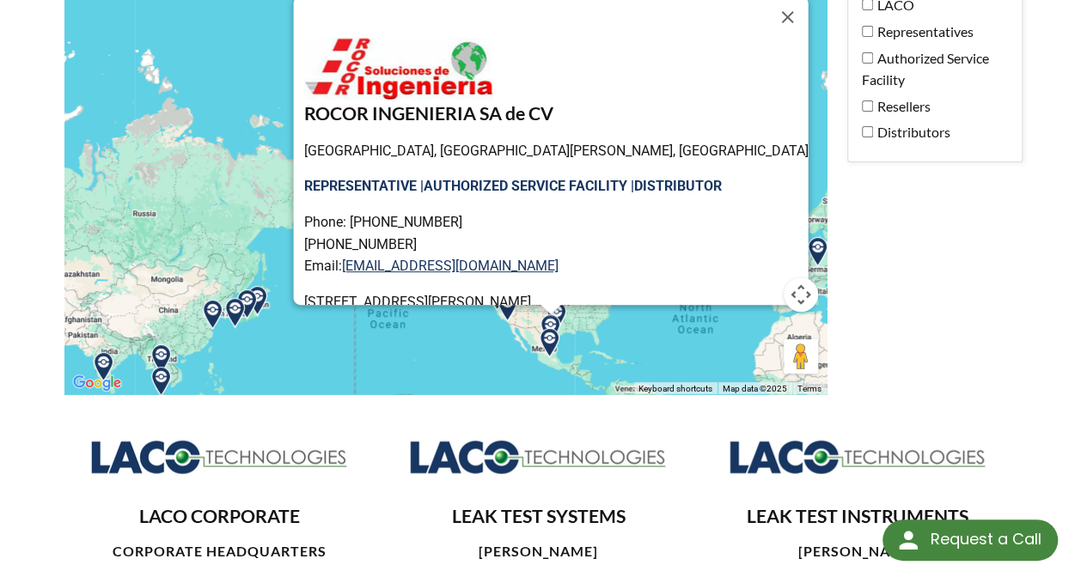
click at [567, 247] on p "Phone: (+52) 442 225 62 21 (+52) 442 359 28 53 Email: rlazaro@rocoringenieria.mx" at bounding box center [555, 244] width 504 height 66
drag, startPoint x: 567, startPoint y: 247, endPoint x: 387, endPoint y: 250, distance: 180.5
click at [387, 250] on p "Phone: (+52) 442 225 62 21 (+52) 442 359 28 53 Email: rlazaro@rocoringenieria.mx" at bounding box center [555, 244] width 504 height 66
copy link "rlazaro@rocoringenieria.mx"
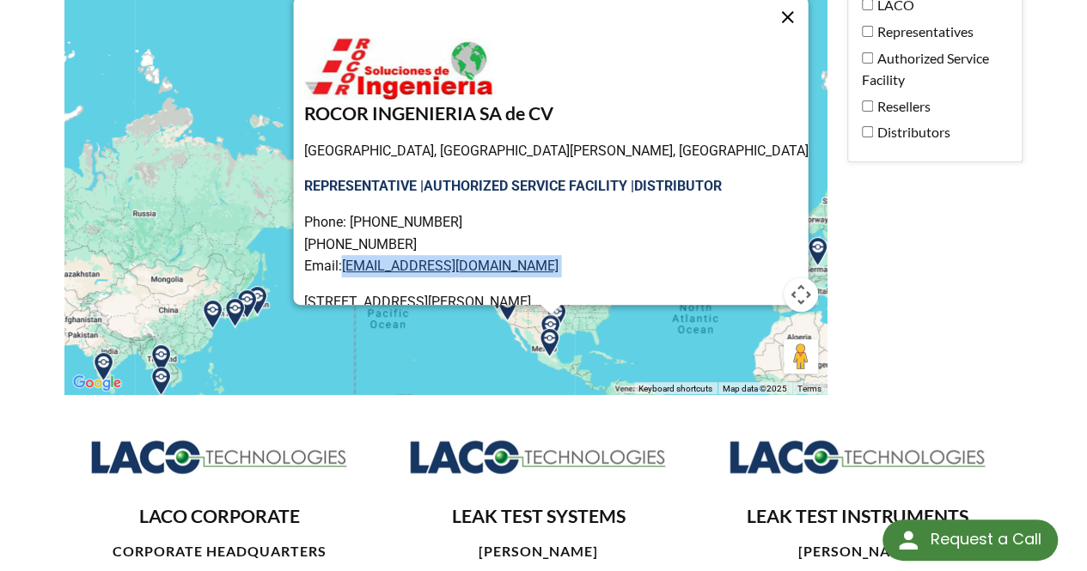
click at [766, 4] on button "Close" at bounding box center [786, 17] width 41 height 41
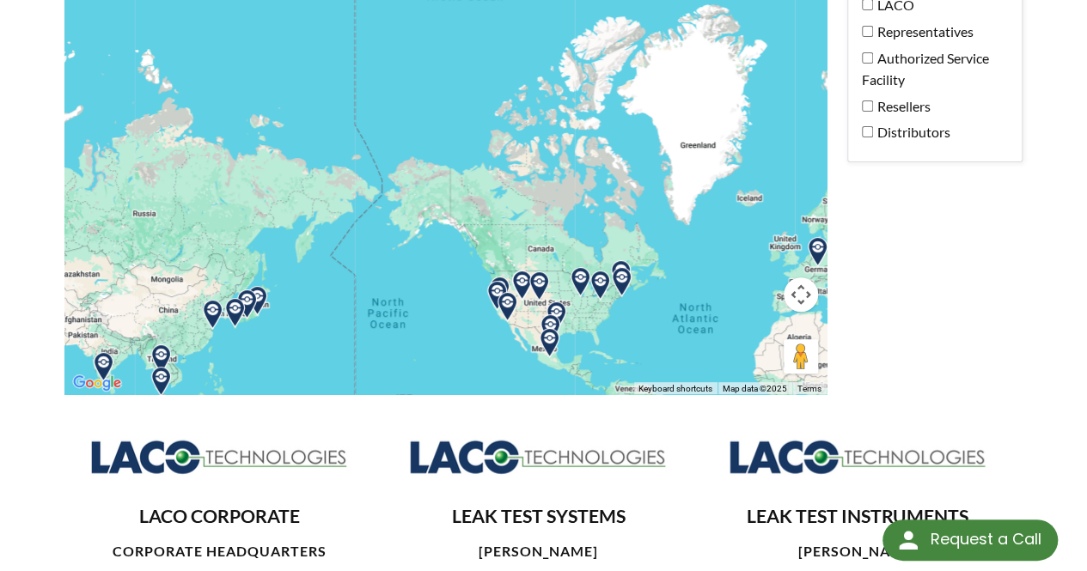
click at [493, 281] on img at bounding box center [497, 296] width 30 height 30
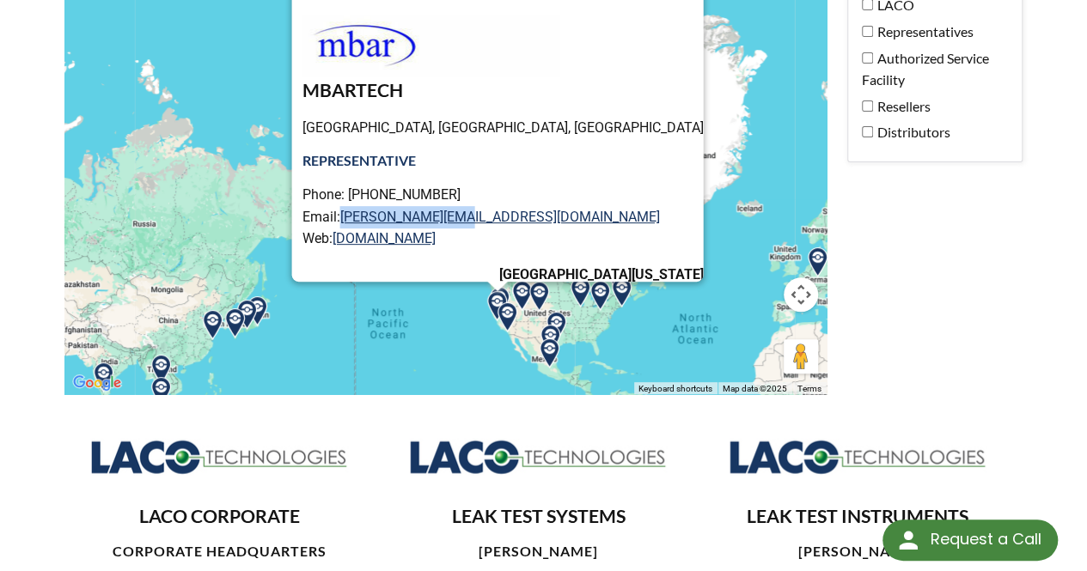
drag, startPoint x: 540, startPoint y: 198, endPoint x: 407, endPoint y: 205, distance: 132.5
click at [407, 205] on p "Phone: 510-299-5131 Email: john@mbartech.com Web: www.mbartech.com" at bounding box center [502, 217] width 401 height 66
copy link "john@mbartech.com"
